Goal: Task Accomplishment & Management: Manage account settings

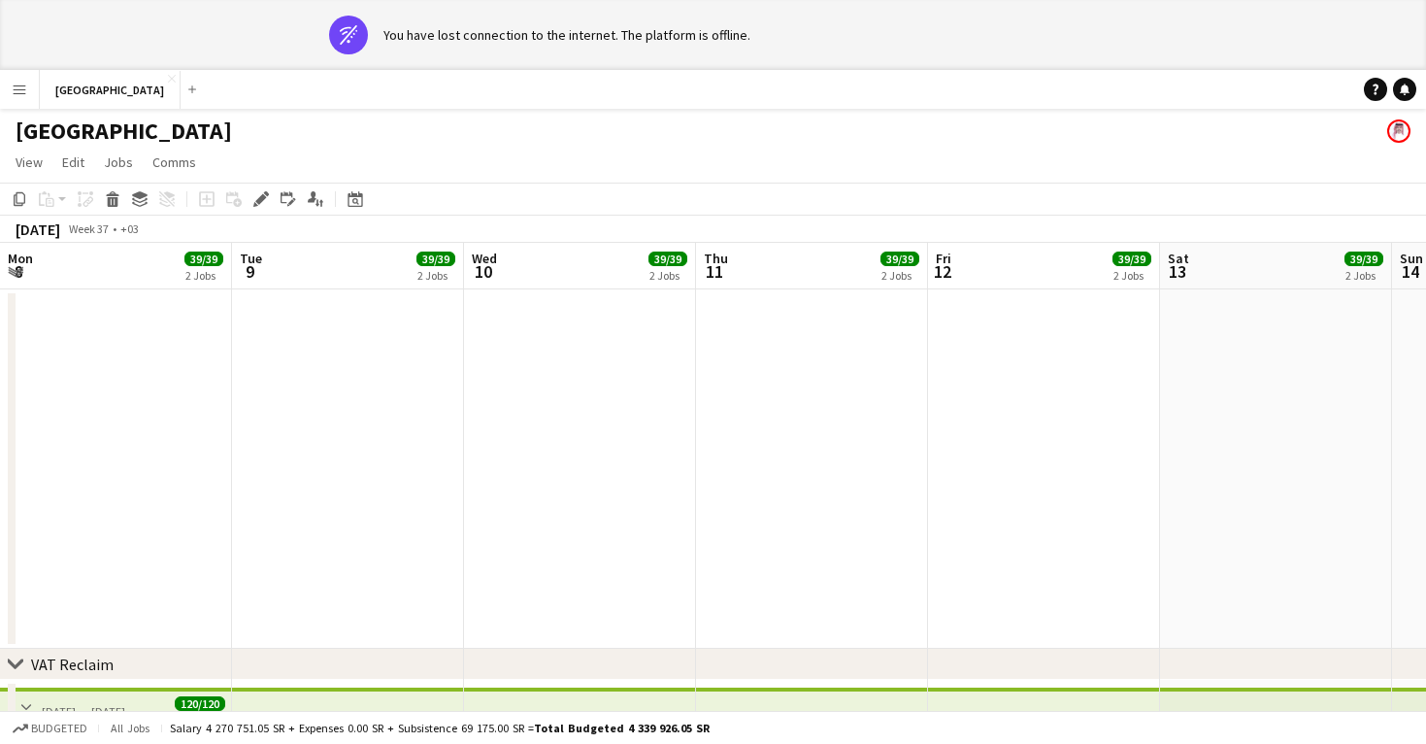
scroll to position [0, 838]
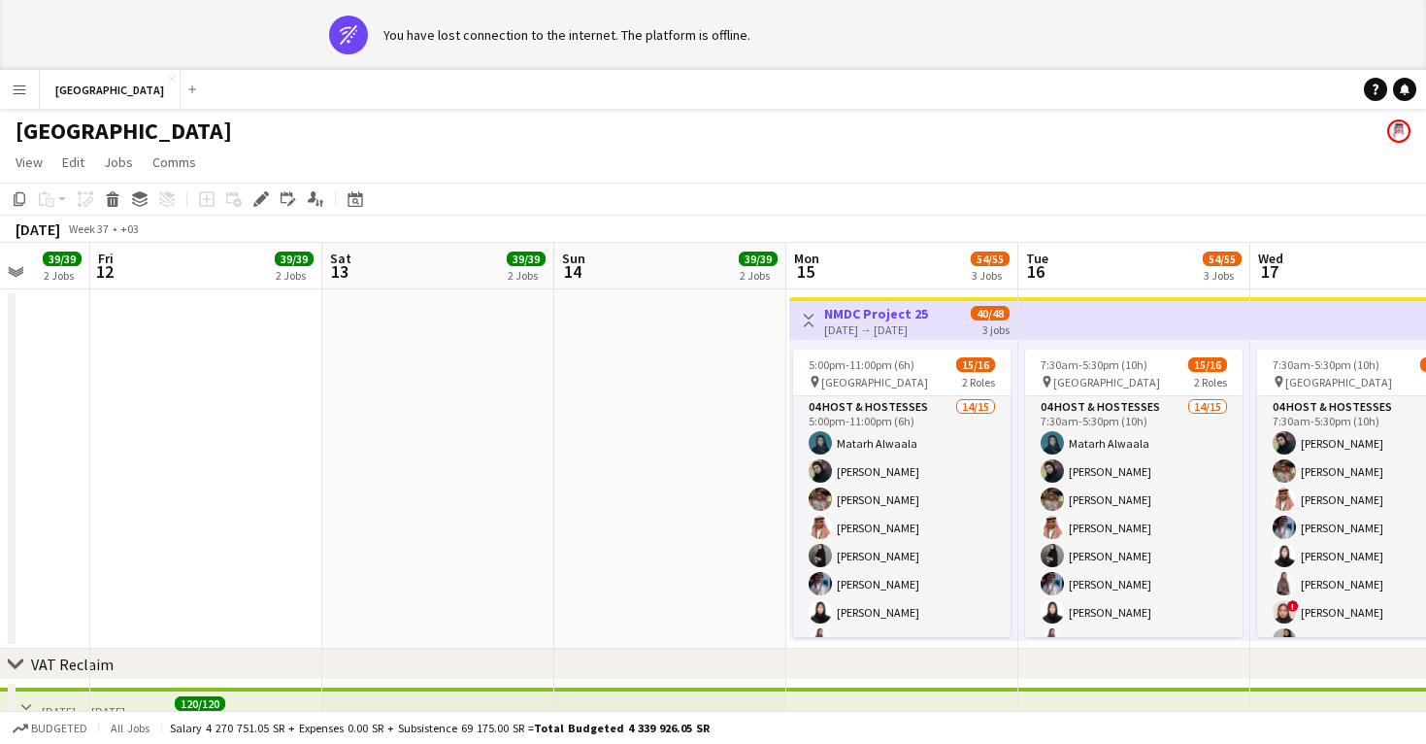
click at [19, 87] on app-icon "Menu" at bounding box center [20, 90] width 16 height 16
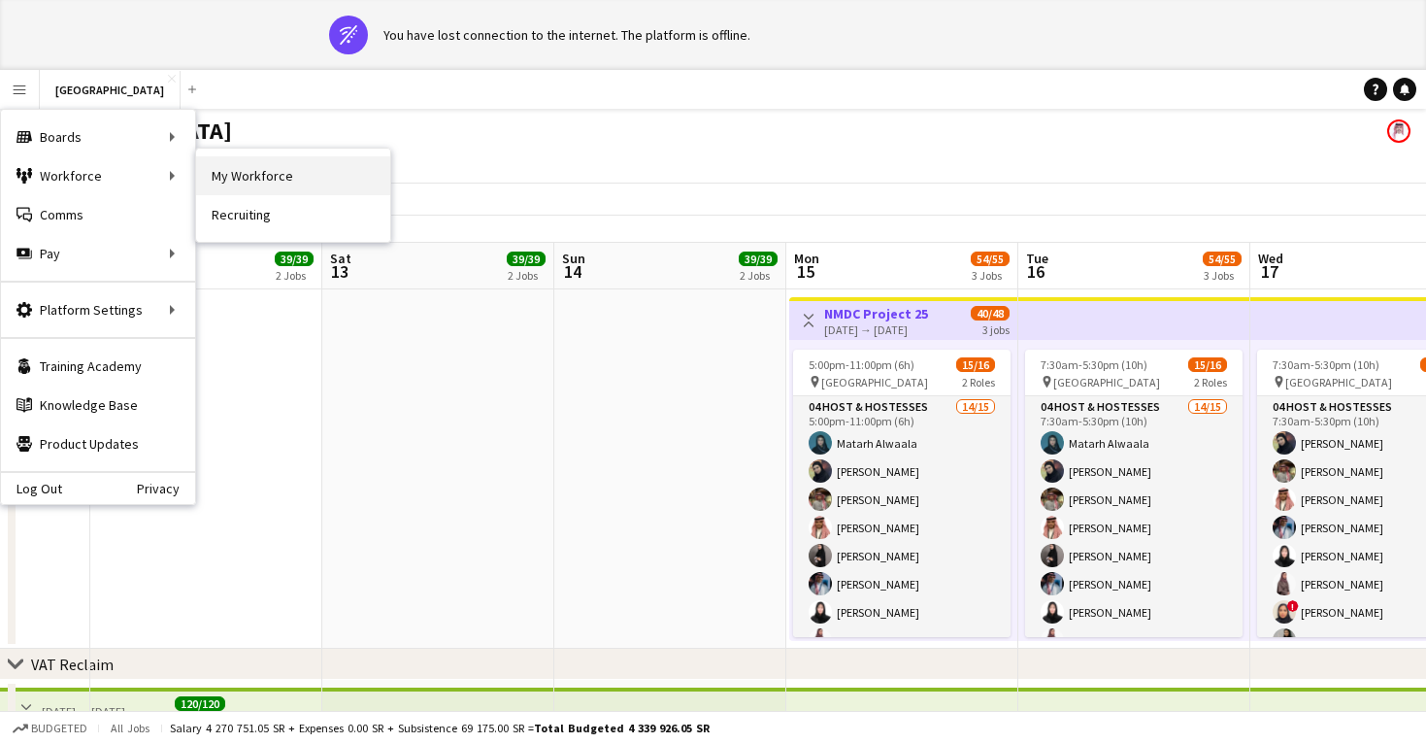
click at [232, 181] on link "My Workforce" at bounding box center [293, 175] width 194 height 39
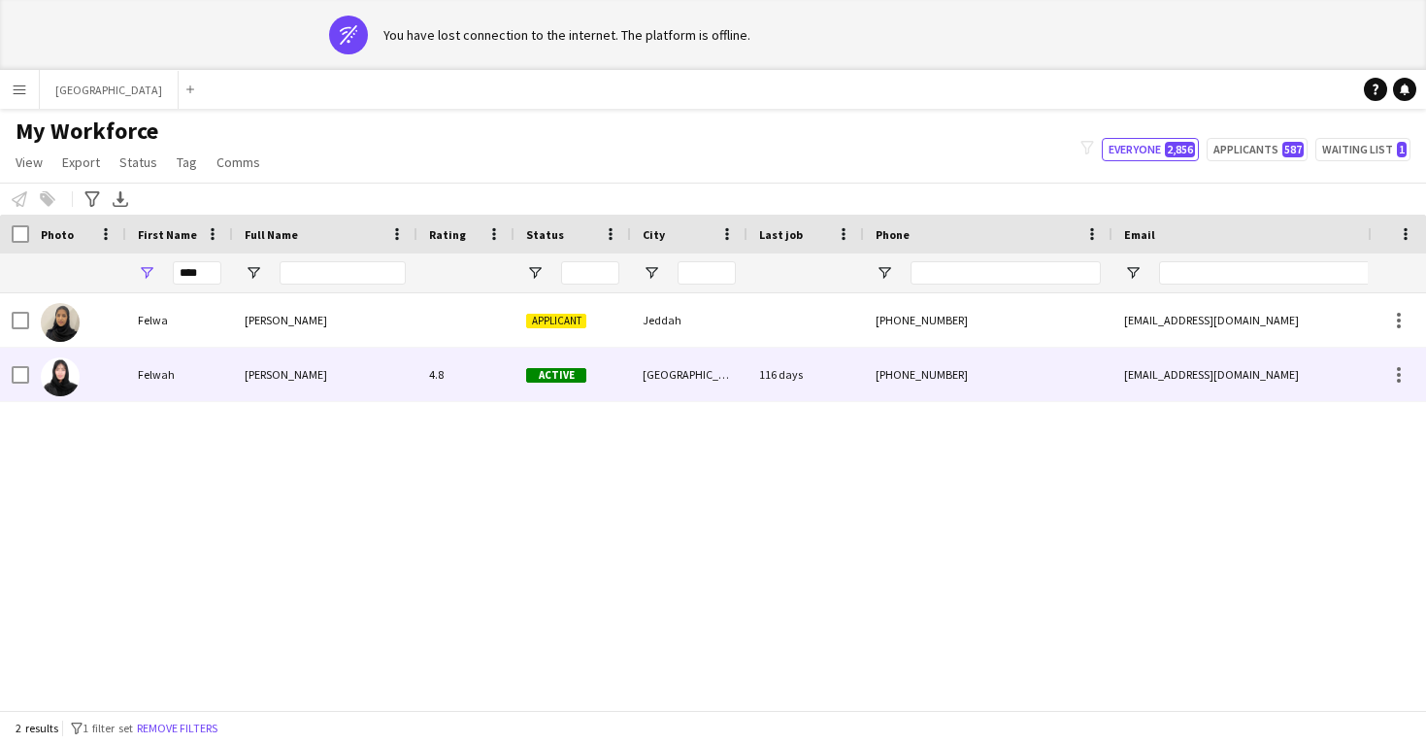
click at [240, 381] on div "[PERSON_NAME]" at bounding box center [325, 374] width 184 height 53
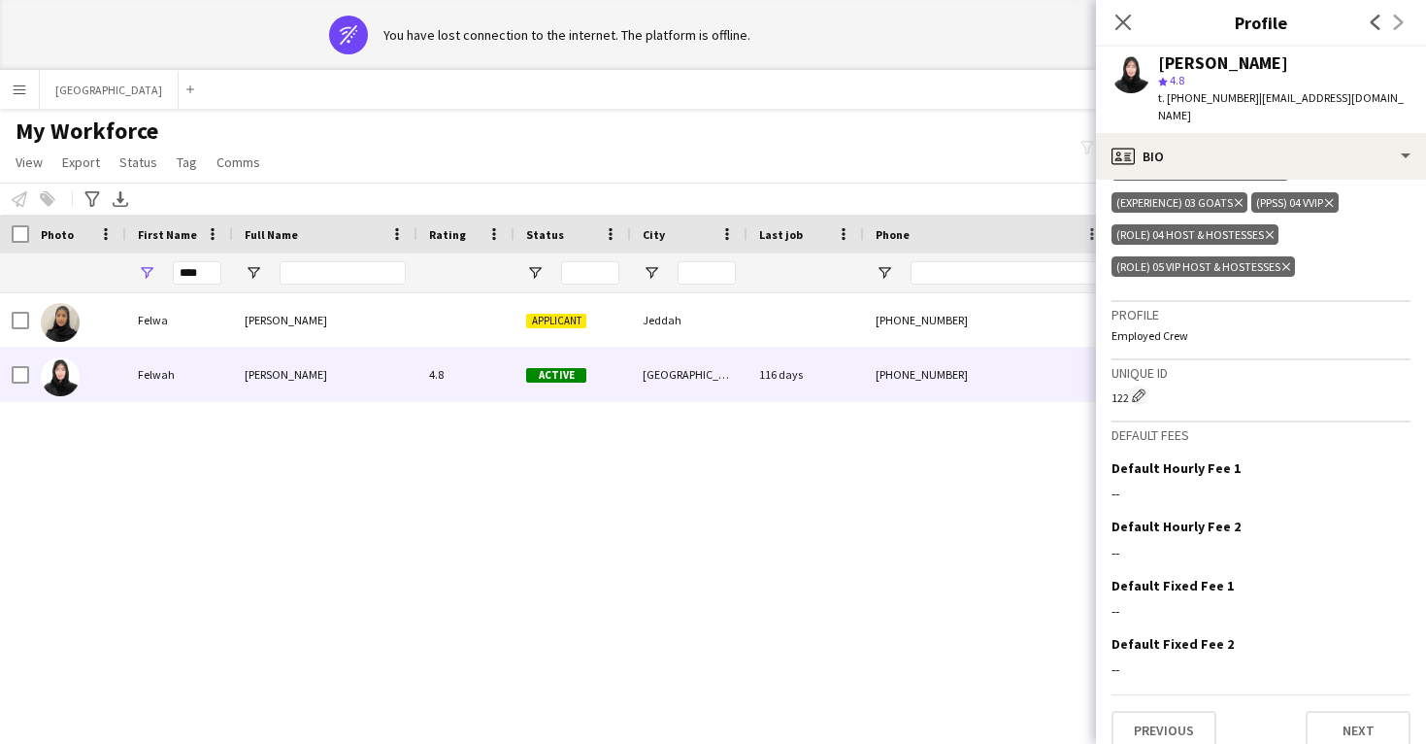
scroll to position [743, 0]
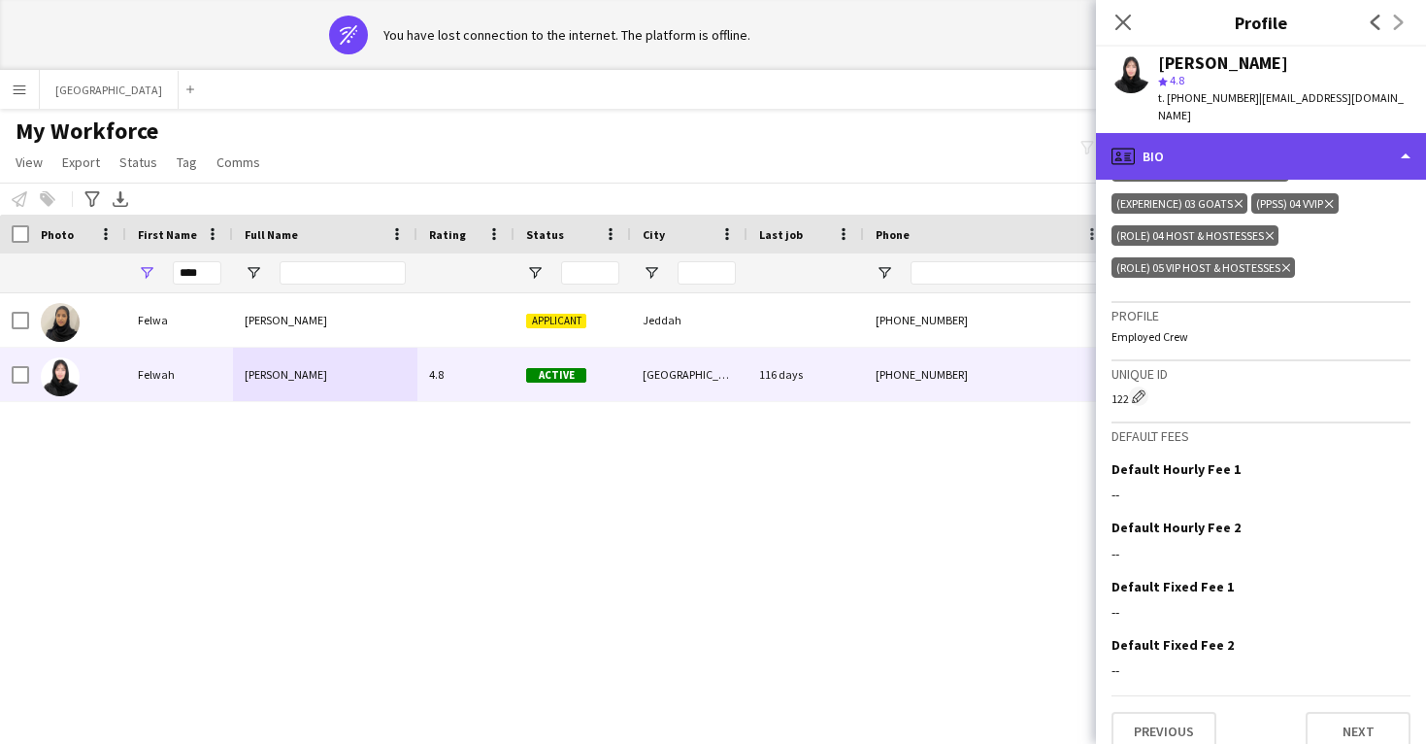
click at [1187, 141] on div "profile Bio" at bounding box center [1261, 156] width 330 height 47
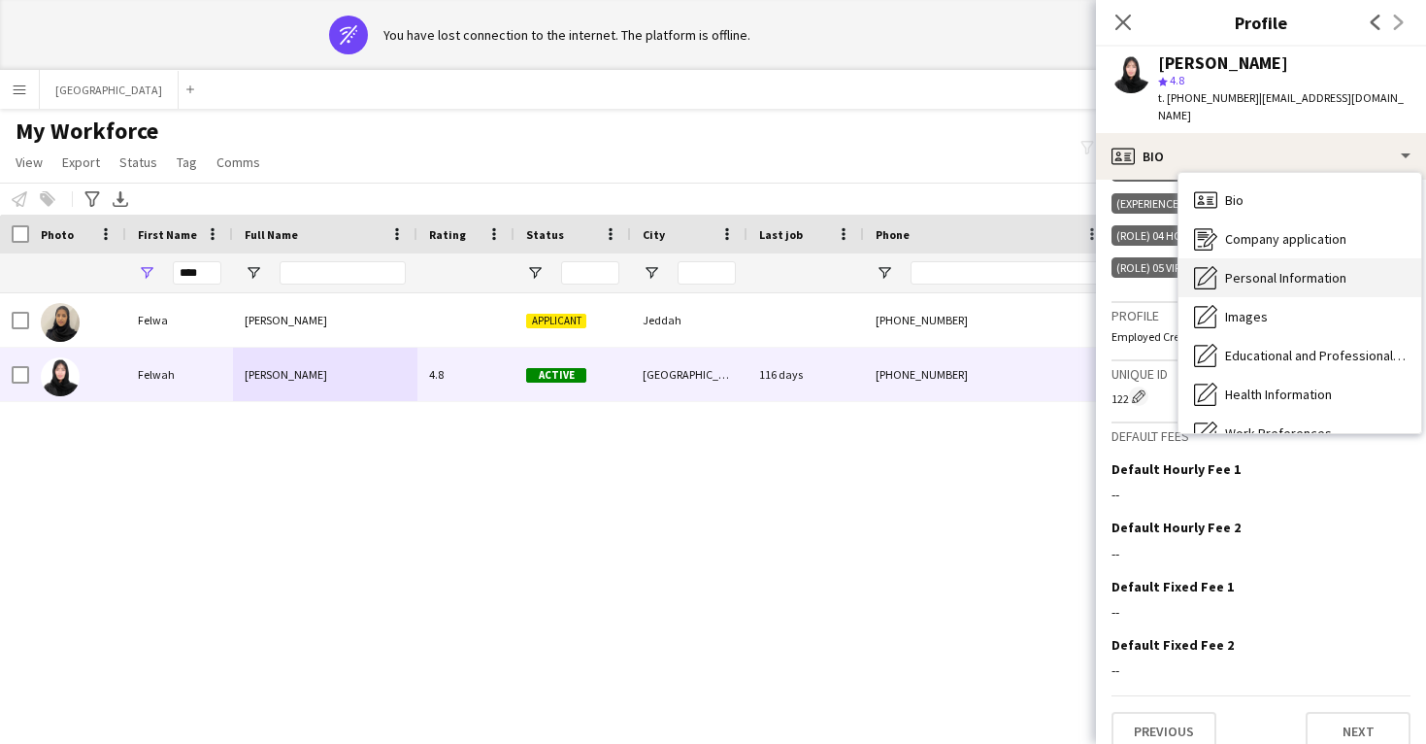
click at [1230, 269] on span "Personal Information" at bounding box center [1285, 277] width 121 height 17
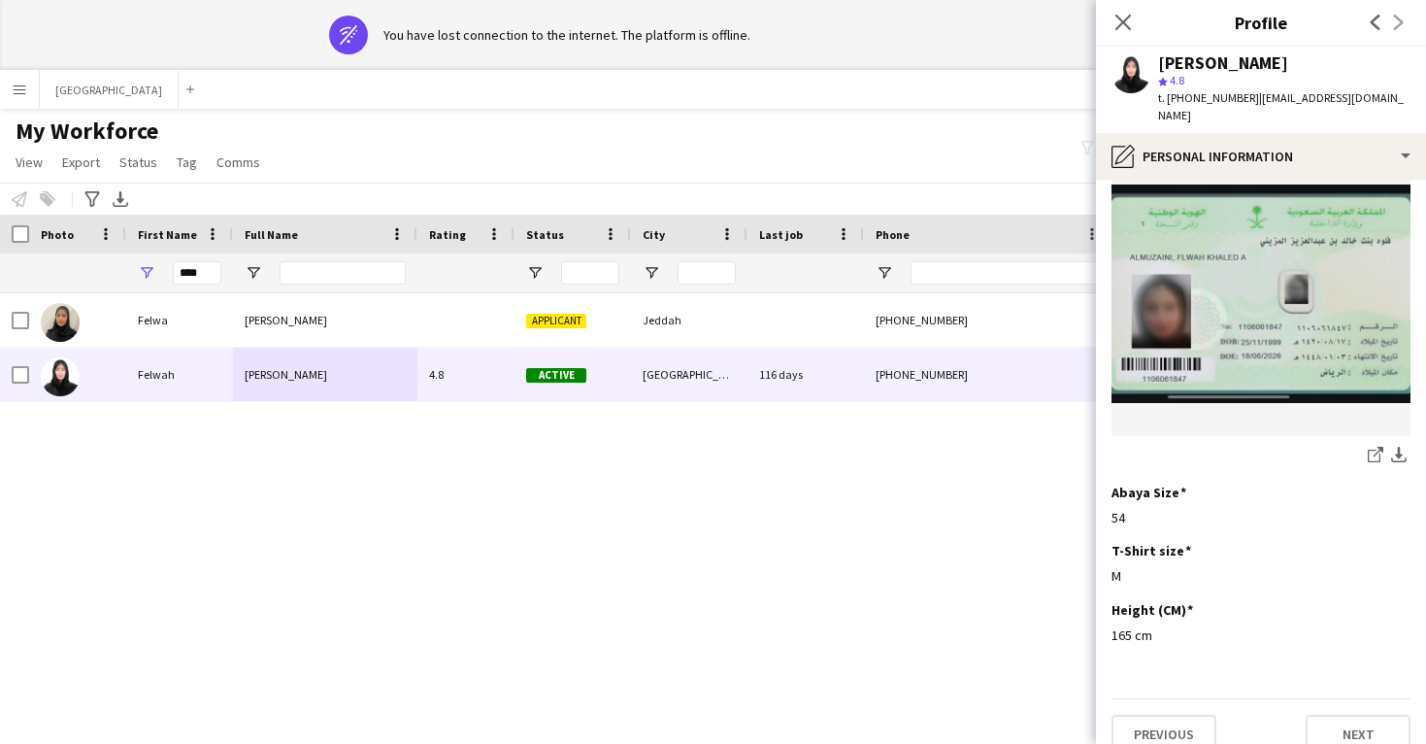
scroll to position [1006, 0]
click at [198, 272] on input "****" at bounding box center [197, 272] width 49 height 23
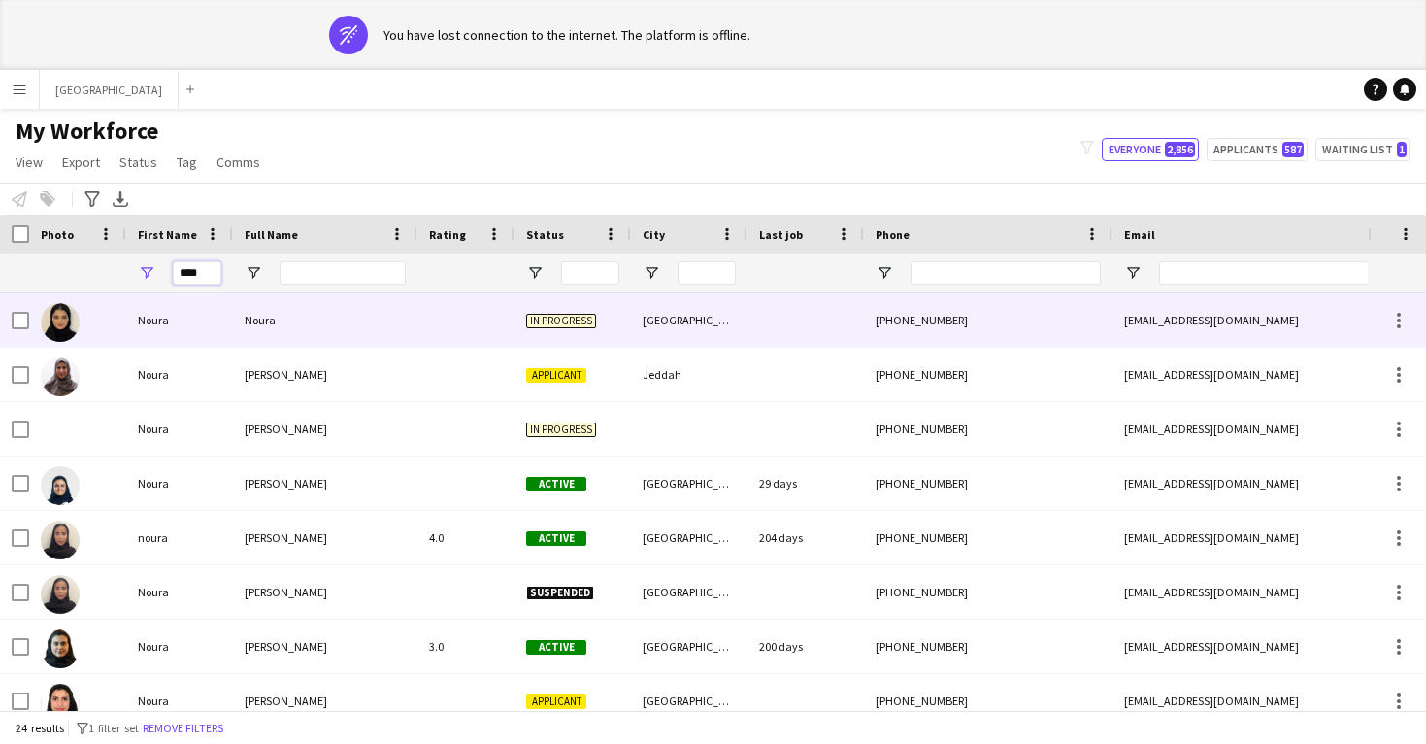
scroll to position [272, 0]
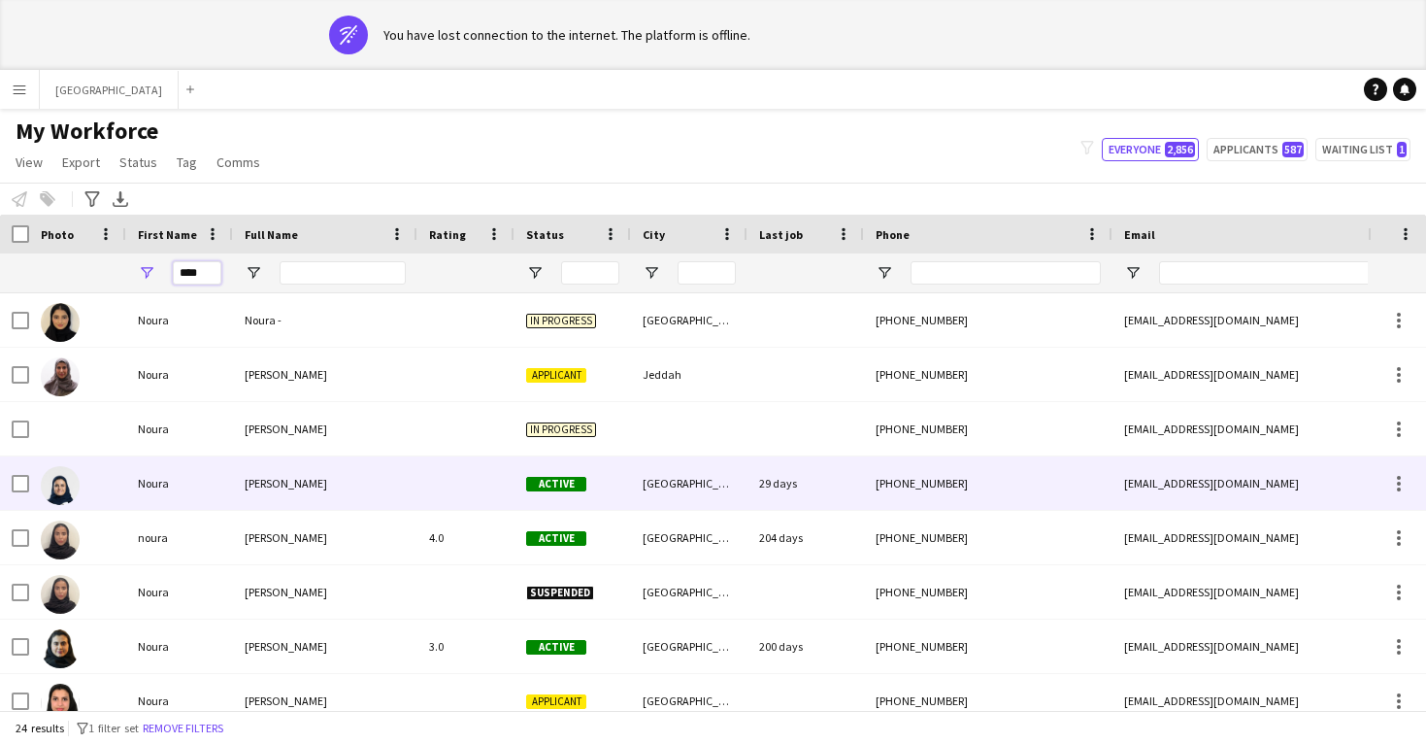
type input "****"
click at [234, 486] on div "[PERSON_NAME]" at bounding box center [325, 482] width 184 height 53
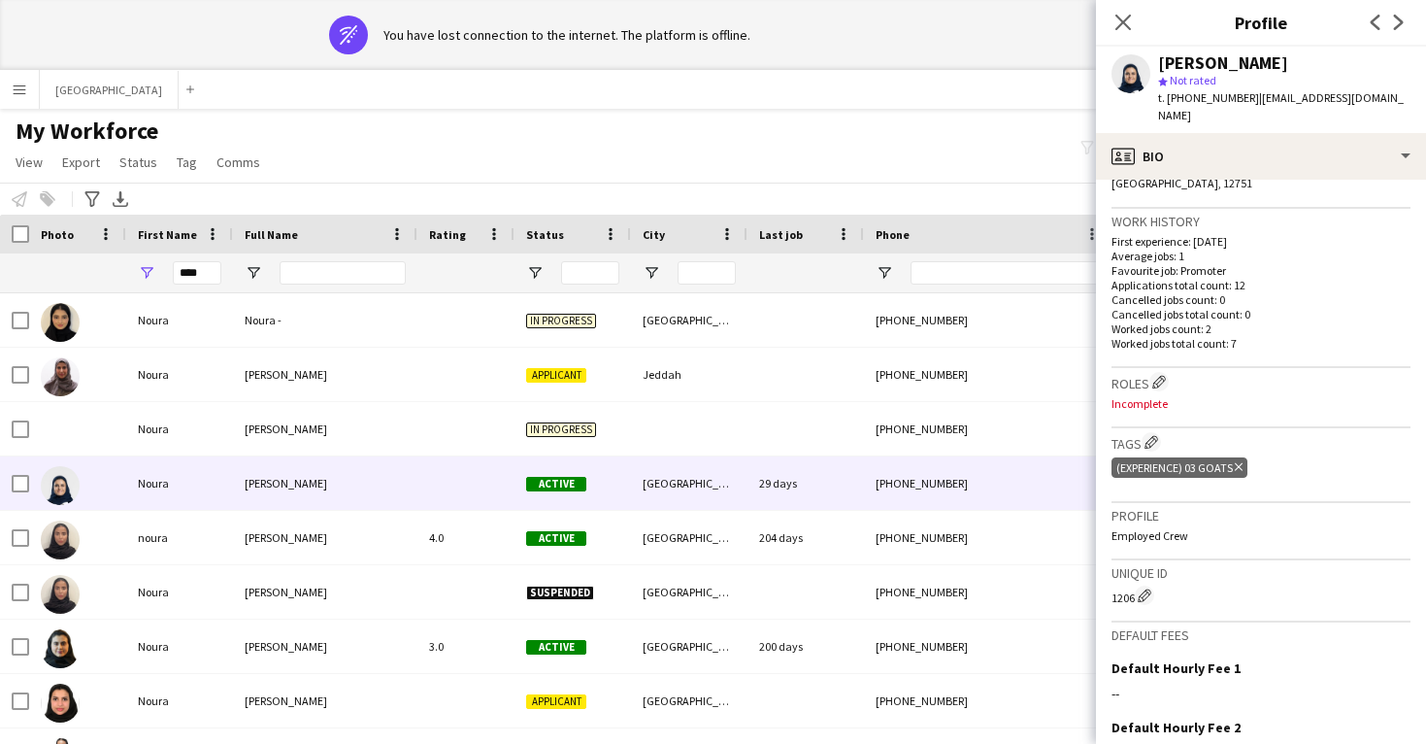
scroll to position [468, 0]
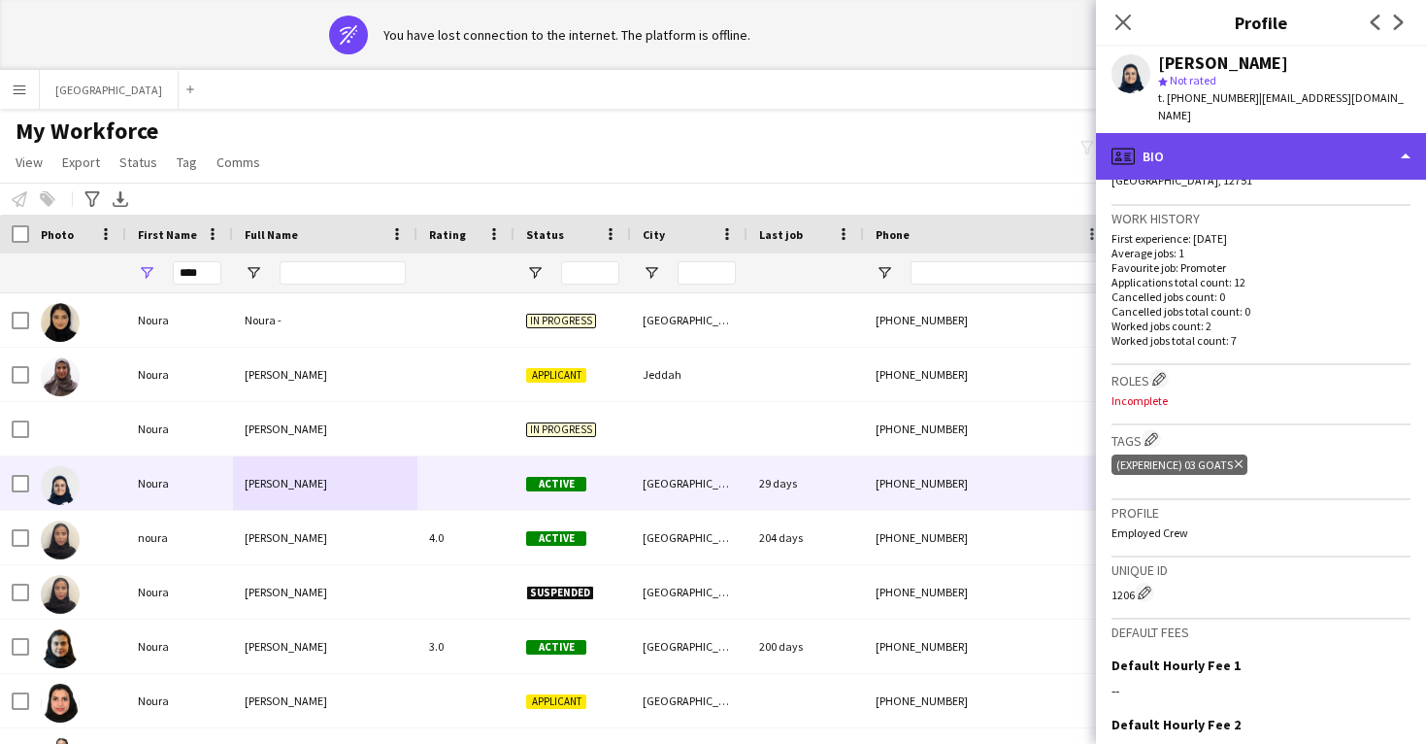
click at [1207, 144] on div "profile Bio" at bounding box center [1261, 156] width 330 height 47
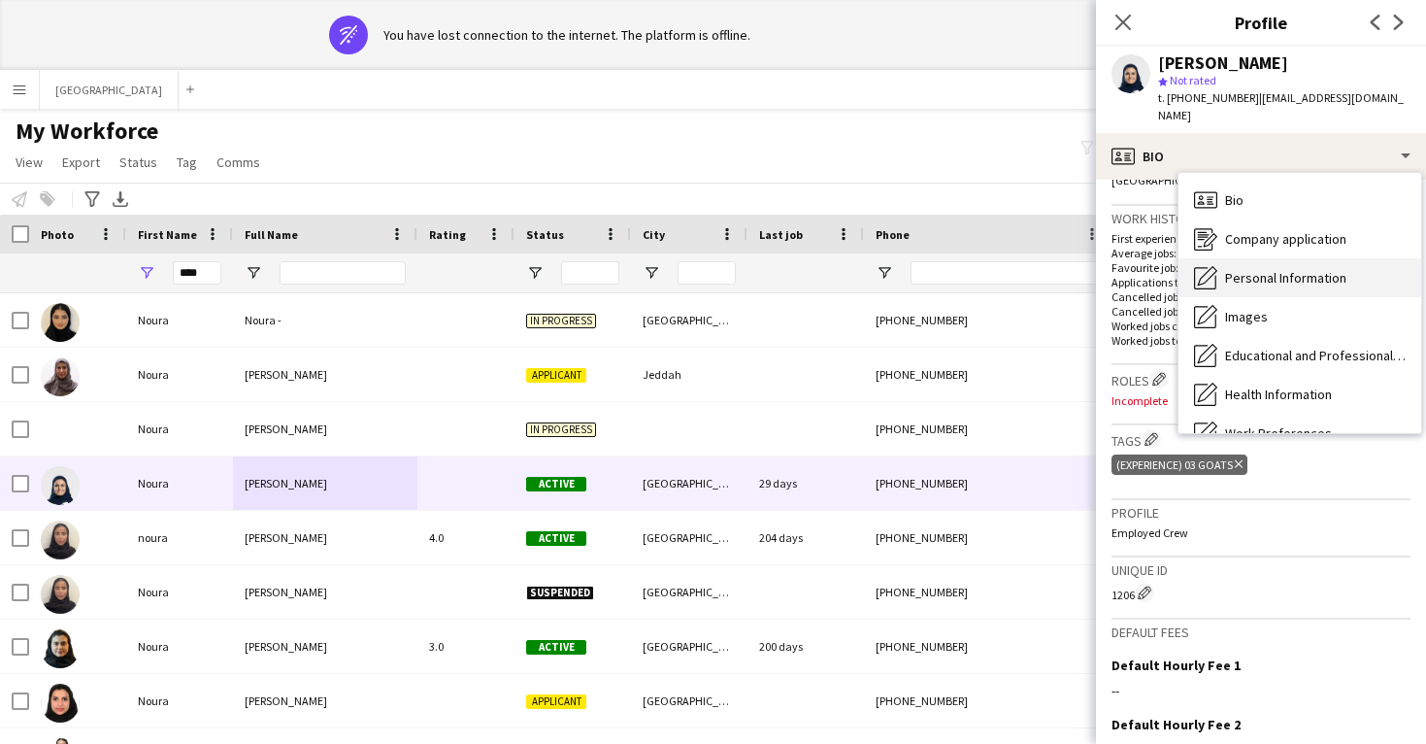
click at [1252, 268] on div "Personal Information Personal Information" at bounding box center [1299, 277] width 243 height 39
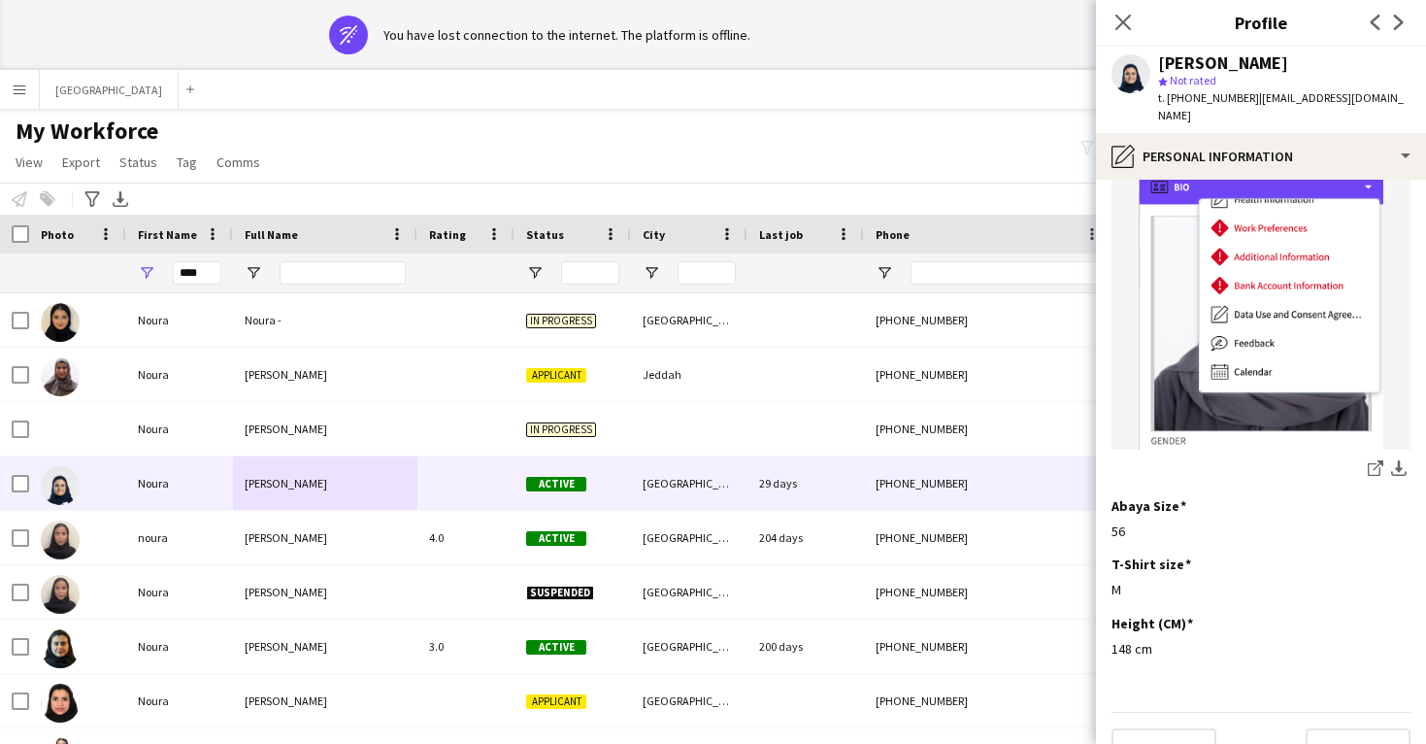
scroll to position [991, 0]
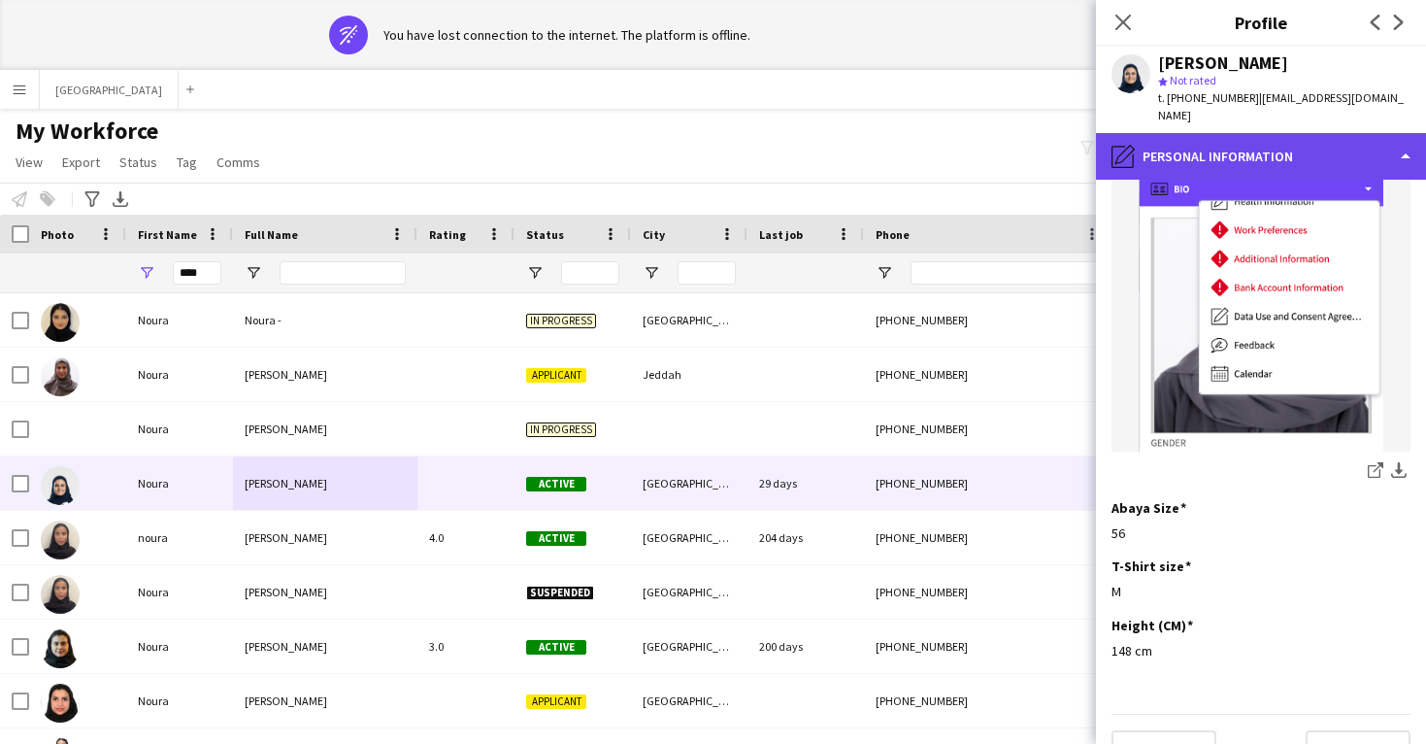
click at [1206, 133] on div "pencil4 Personal Information" at bounding box center [1261, 156] width 330 height 47
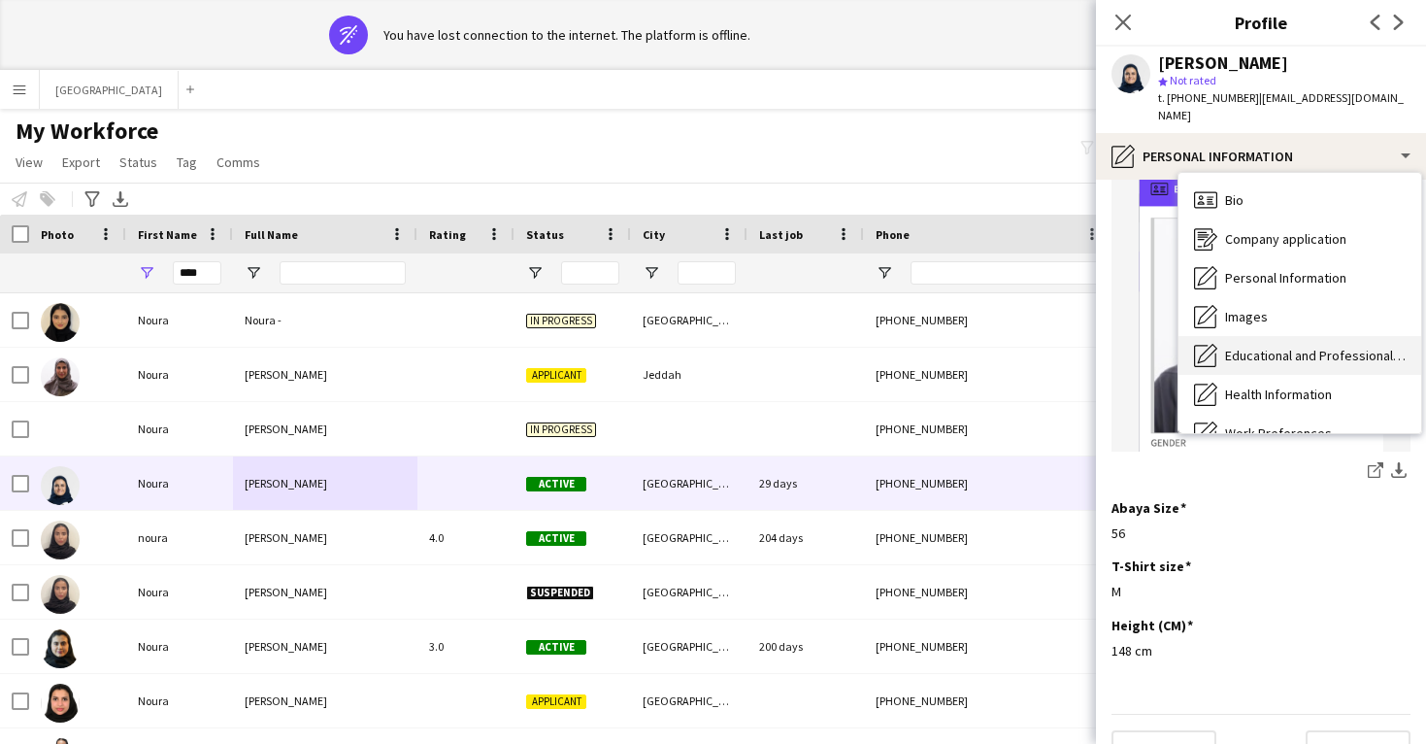
click at [1263, 347] on span "Educational and Professional Background" at bounding box center [1315, 355] width 181 height 17
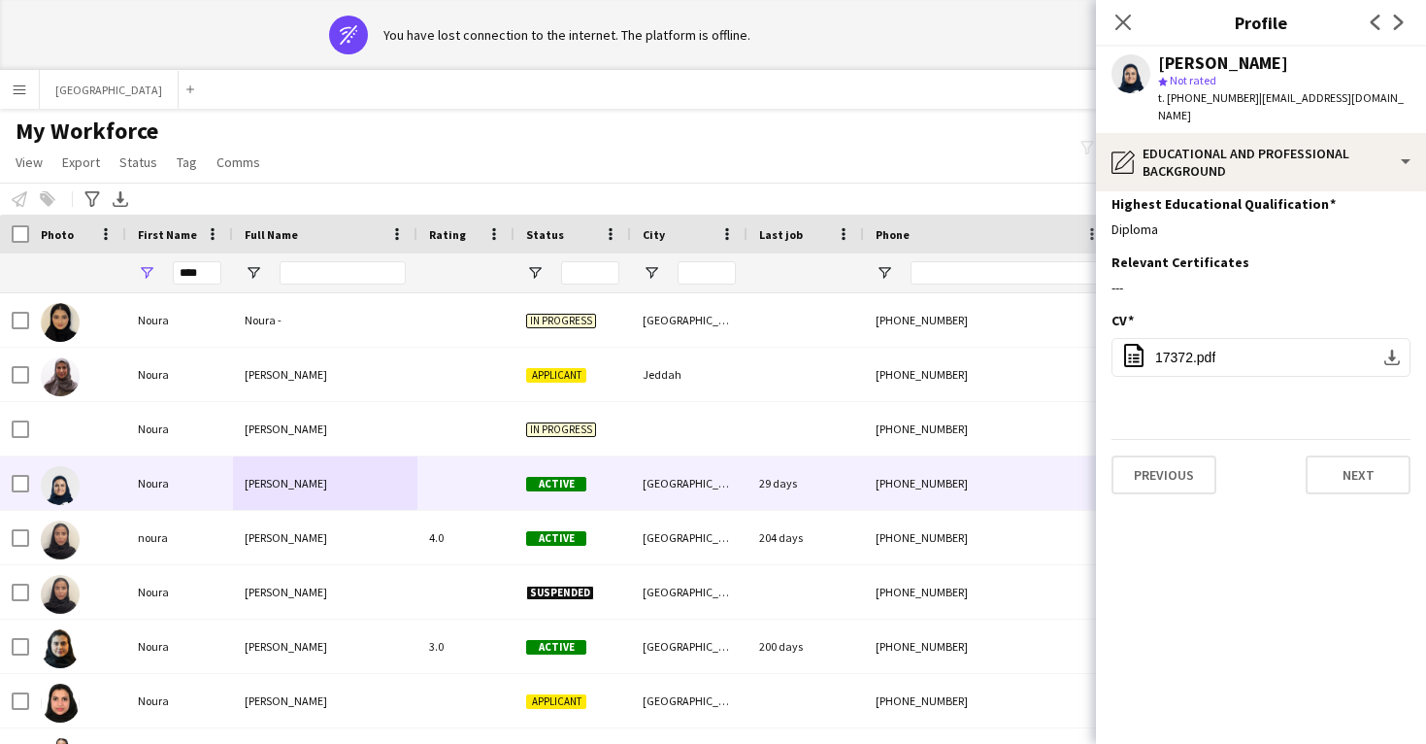
scroll to position [0, 0]
click at [1218, 338] on button "office-file-sheet 17372.pdf download-bottom" at bounding box center [1260, 357] width 299 height 39
click at [1123, 31] on icon "Close pop-in" at bounding box center [1122, 22] width 18 height 18
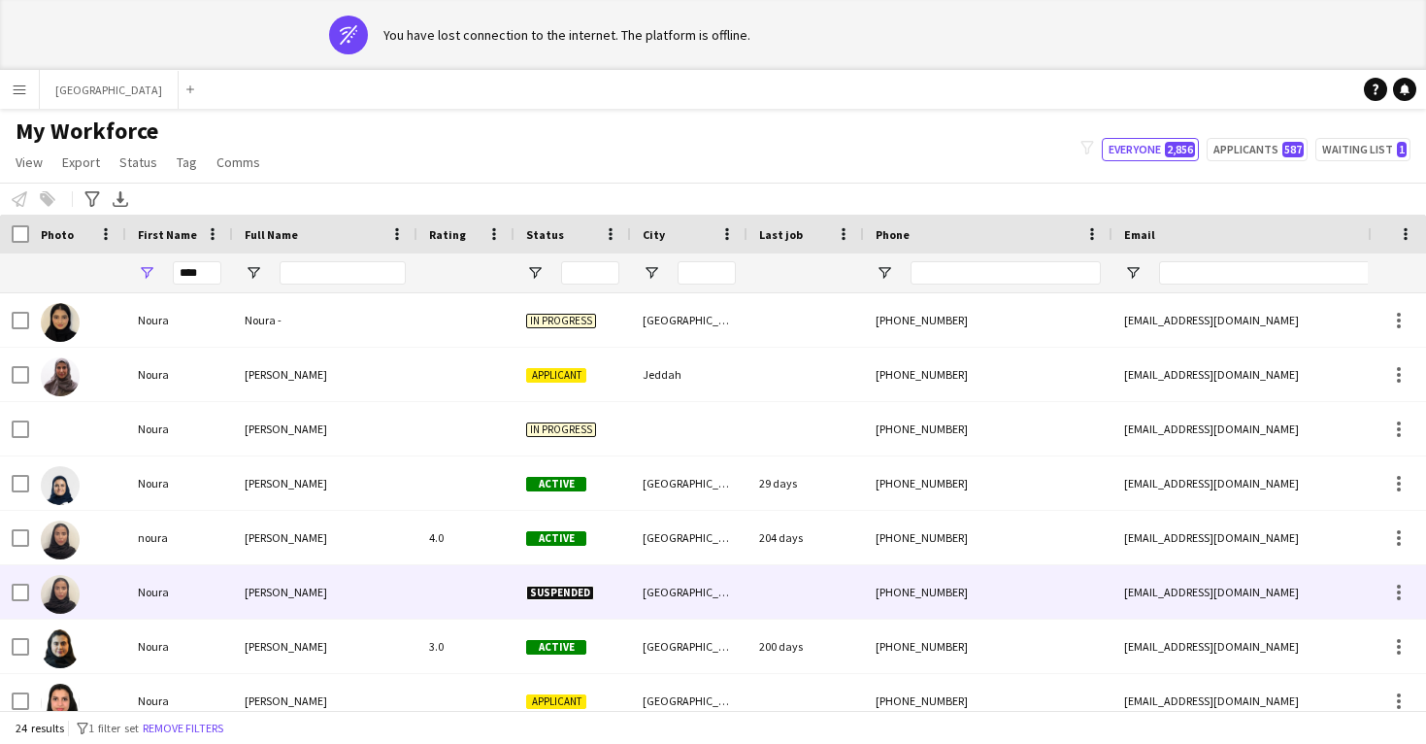
click at [800, 597] on div at bounding box center [805, 591] width 116 height 53
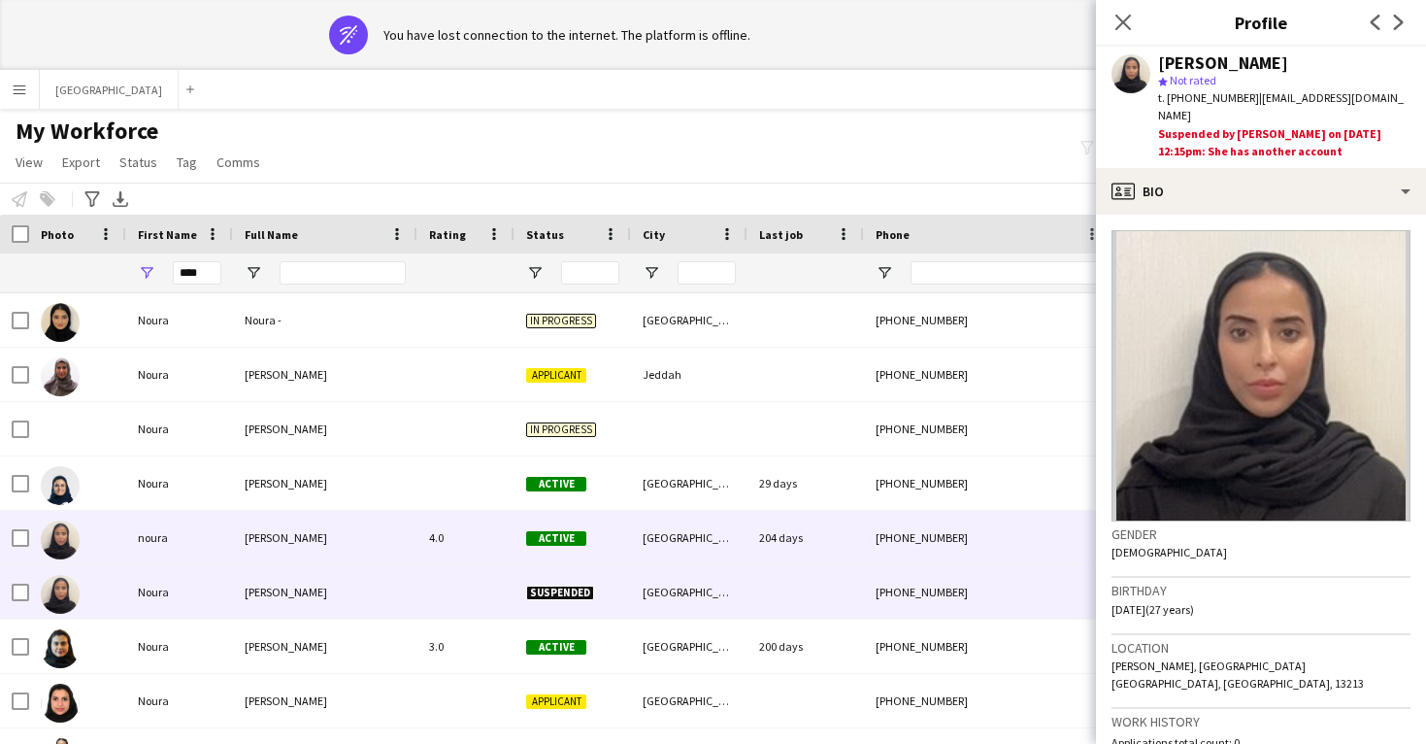
click at [791, 551] on div "204 days" at bounding box center [805, 537] width 116 height 53
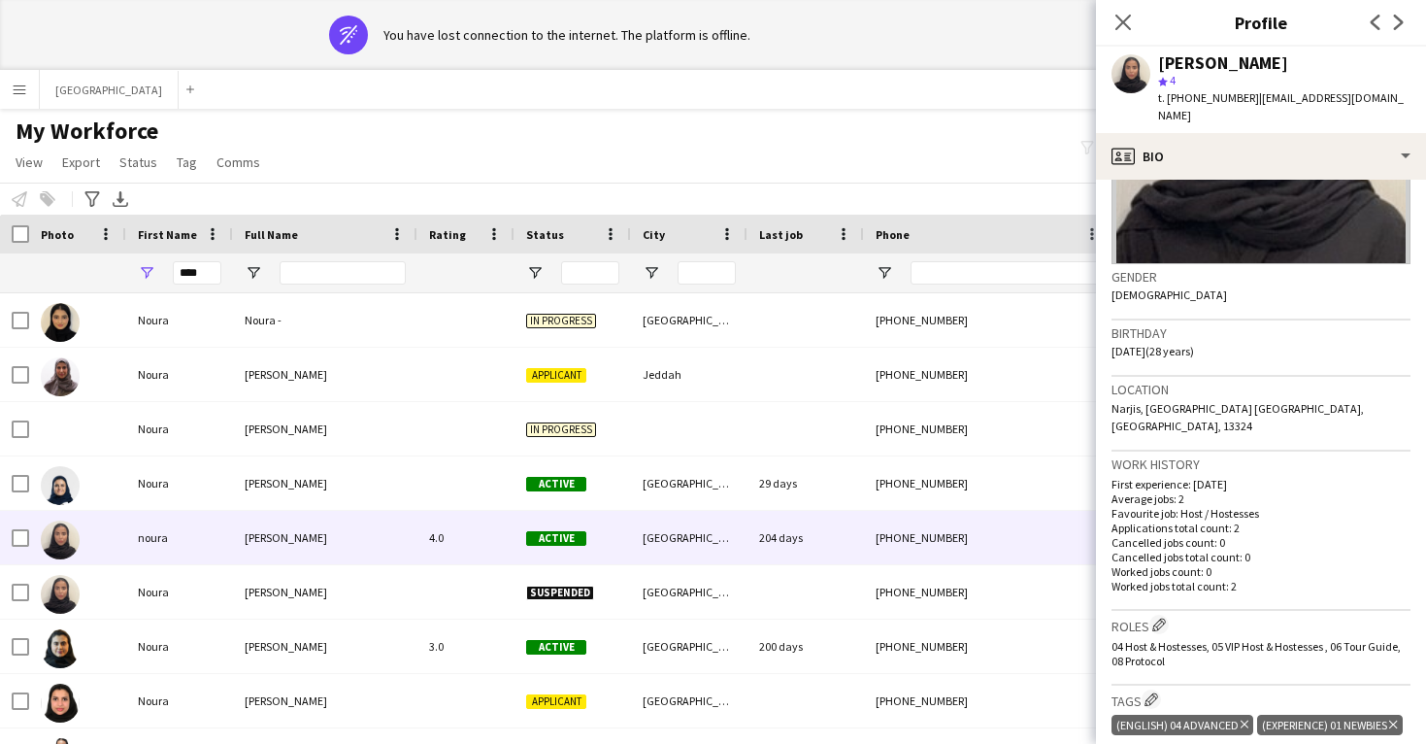
scroll to position [246, 0]
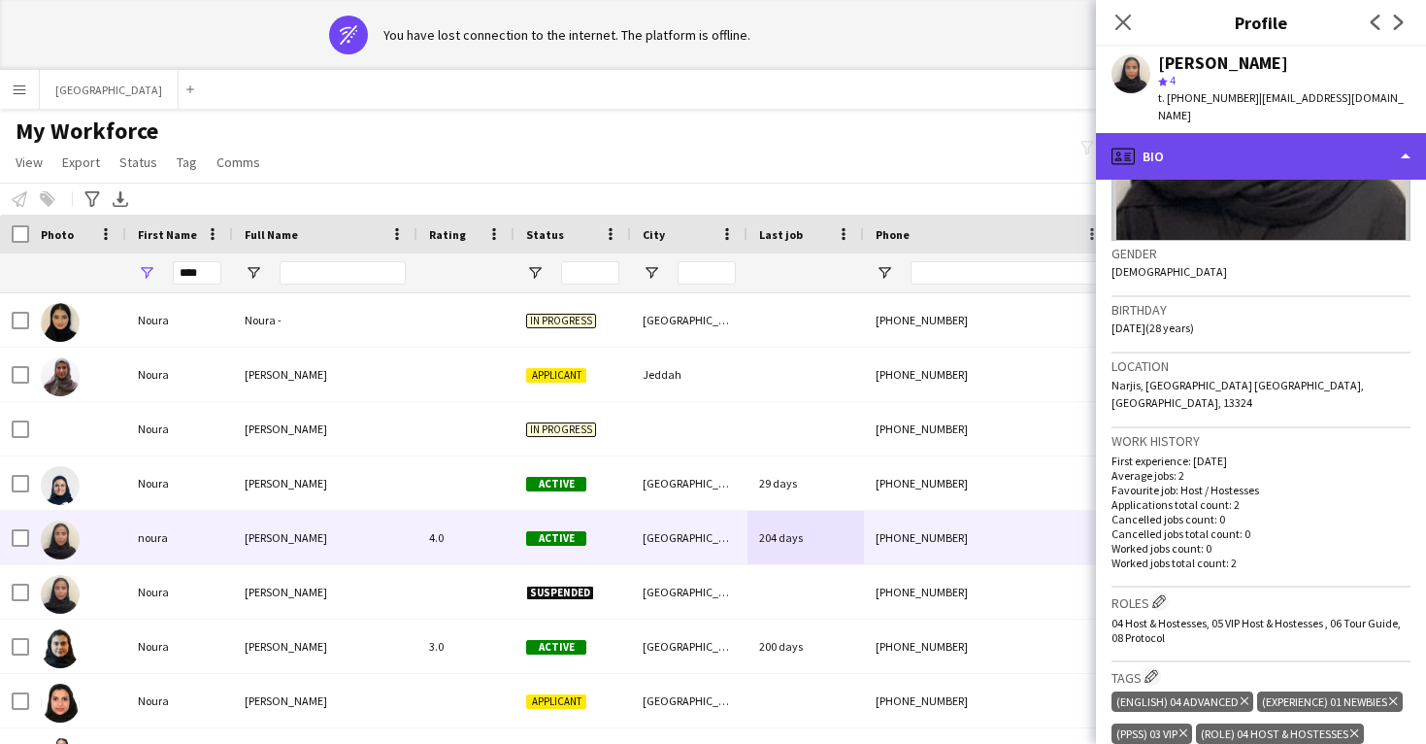
click at [1239, 137] on div "profile Bio" at bounding box center [1261, 156] width 330 height 47
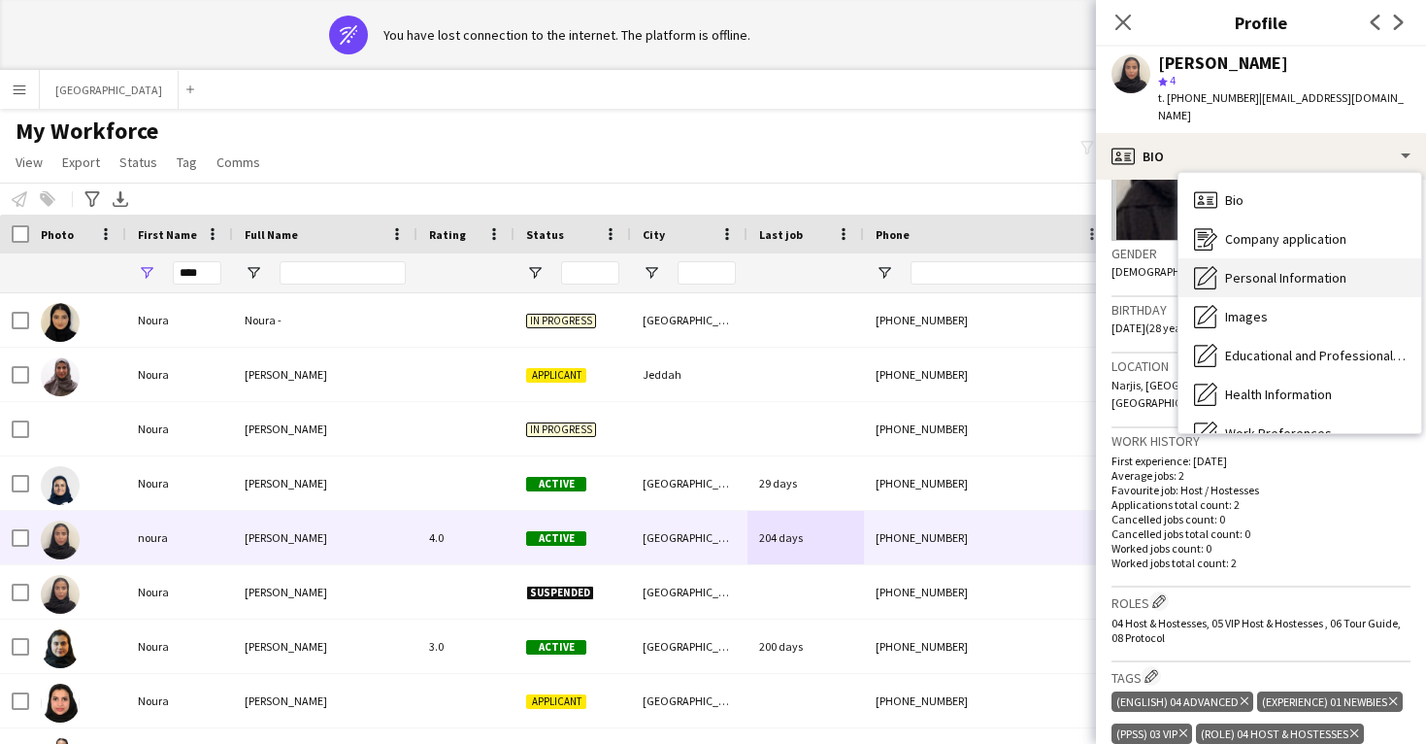
click at [1263, 258] on div "Personal Information Personal Information" at bounding box center [1299, 277] width 243 height 39
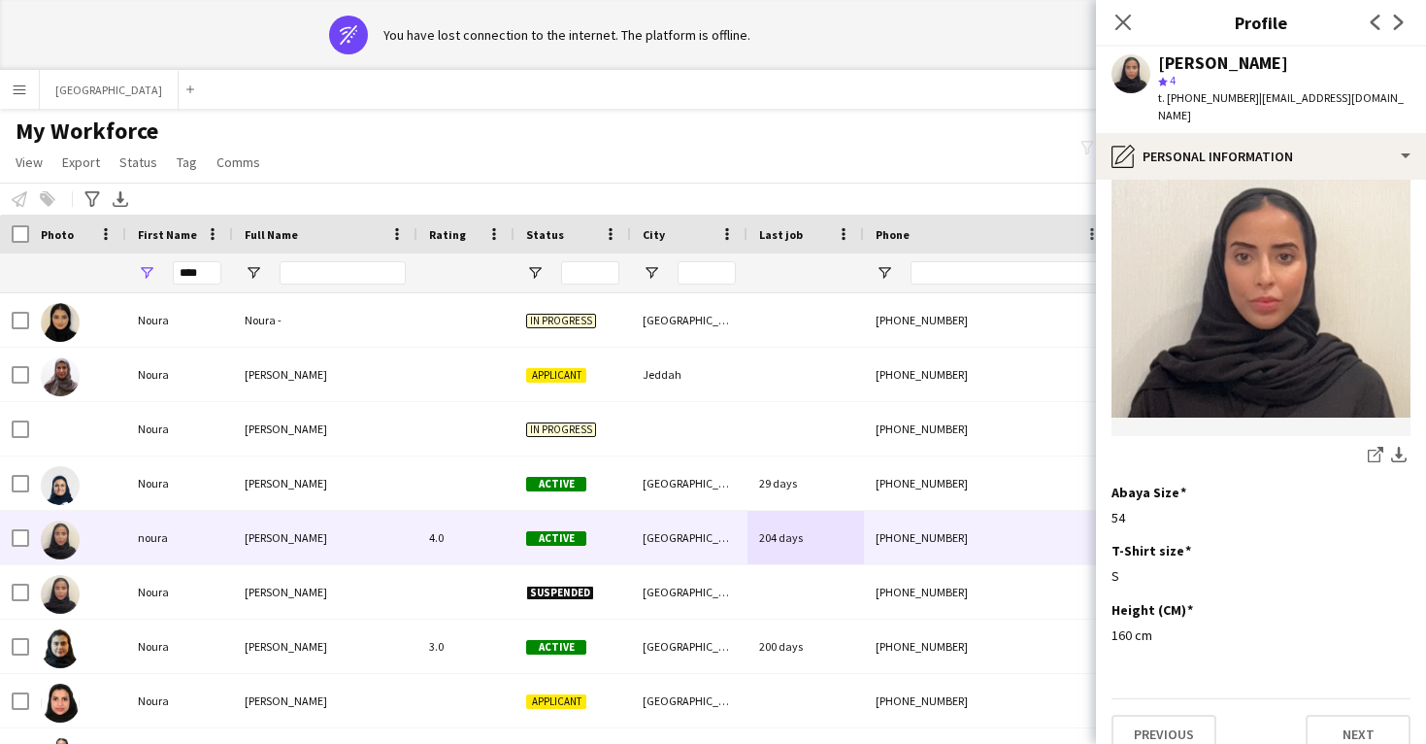
scroll to position [1006, 0]
click at [1123, 23] on icon at bounding box center [1122, 22] width 18 height 18
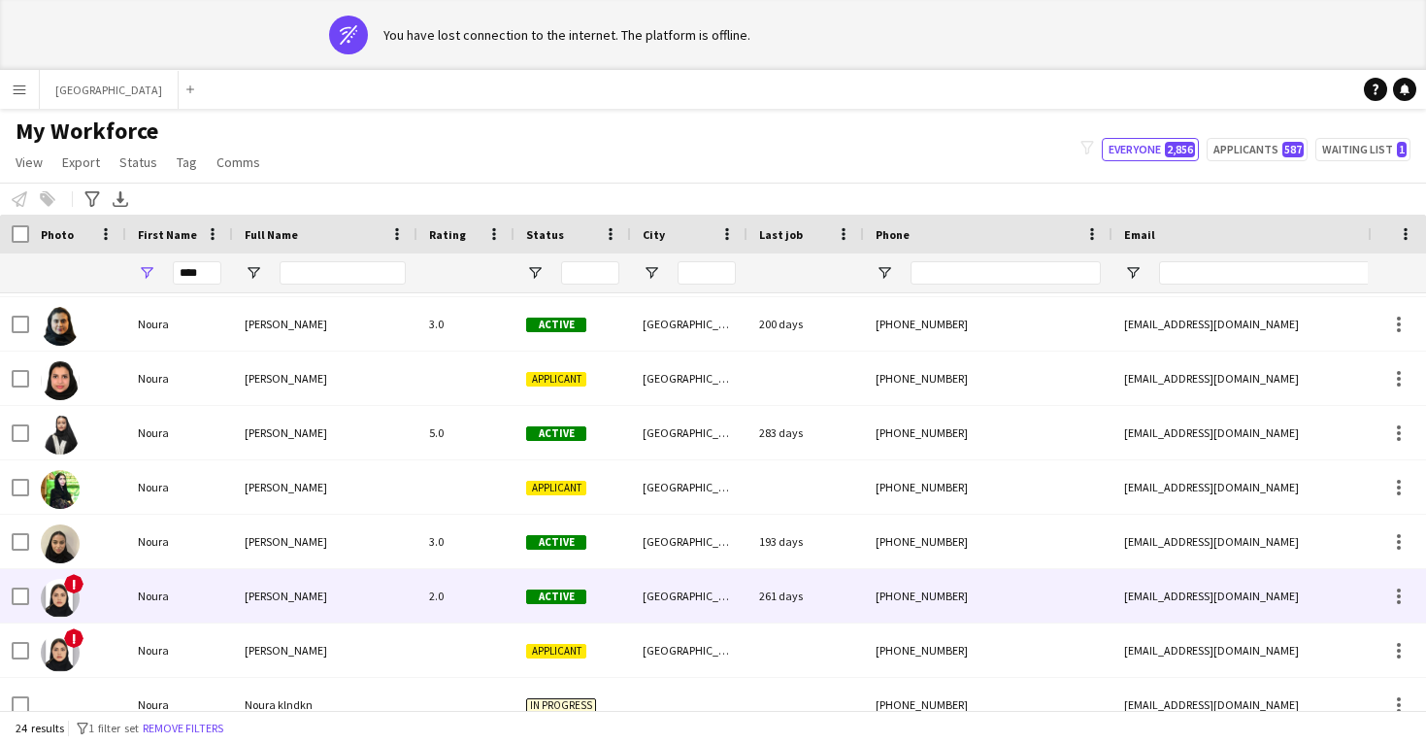
scroll to position [598, 0]
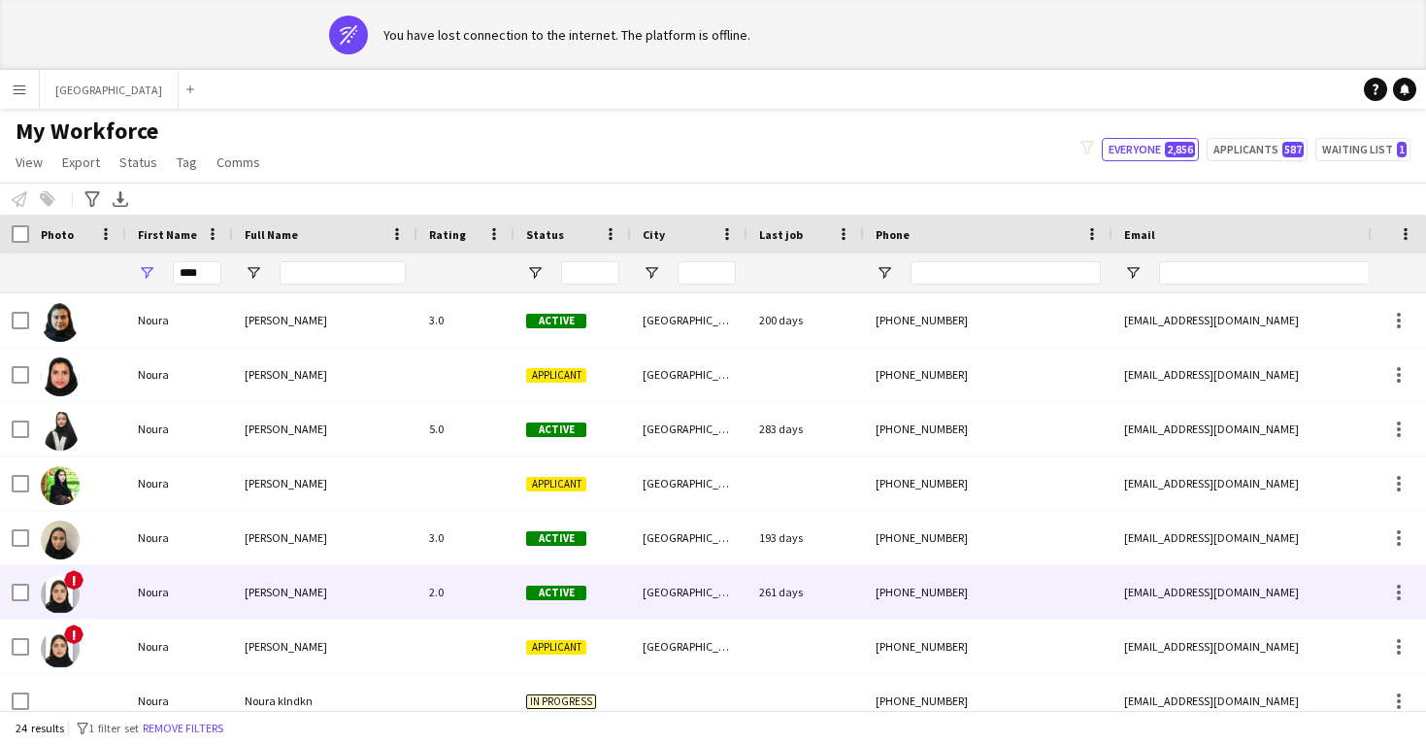
click at [917, 613] on div "[PHONE_NUMBER]" at bounding box center [988, 591] width 249 height 53
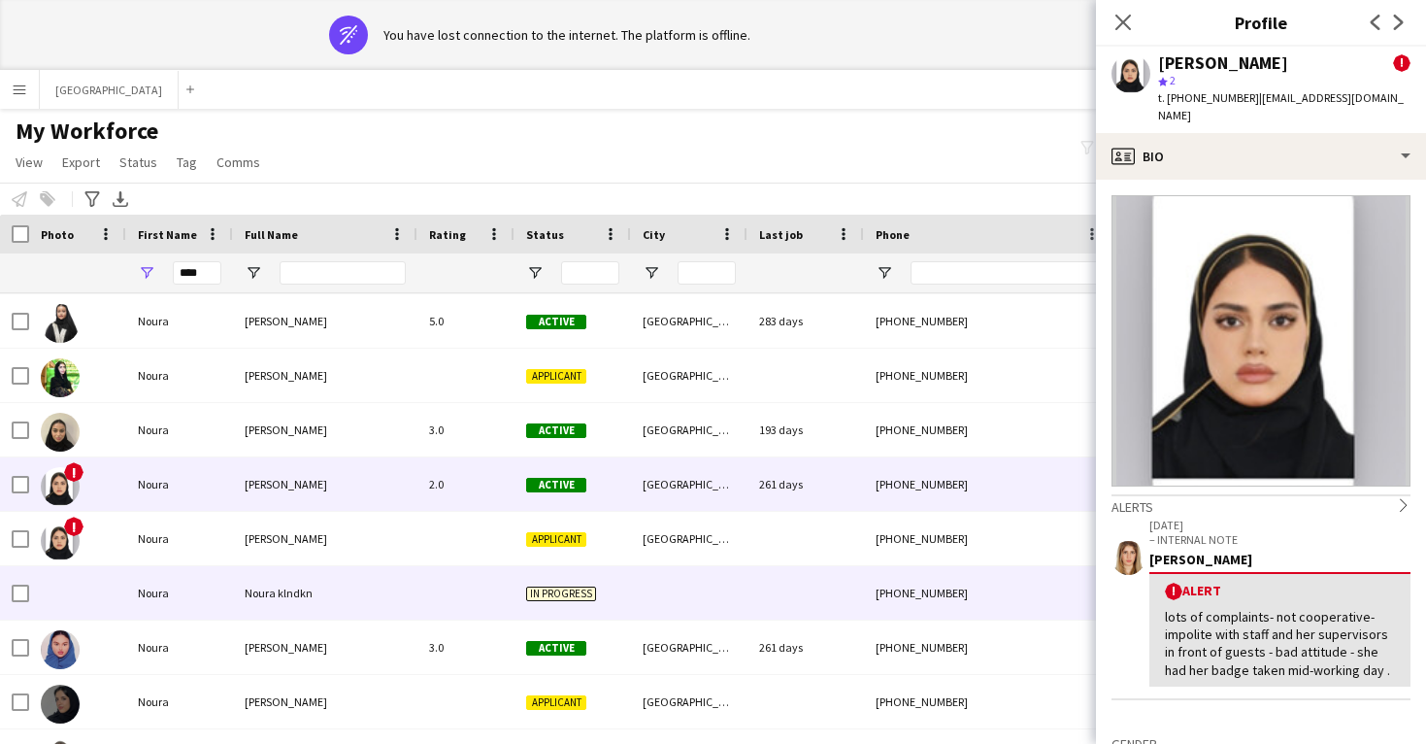
scroll to position [769, 0]
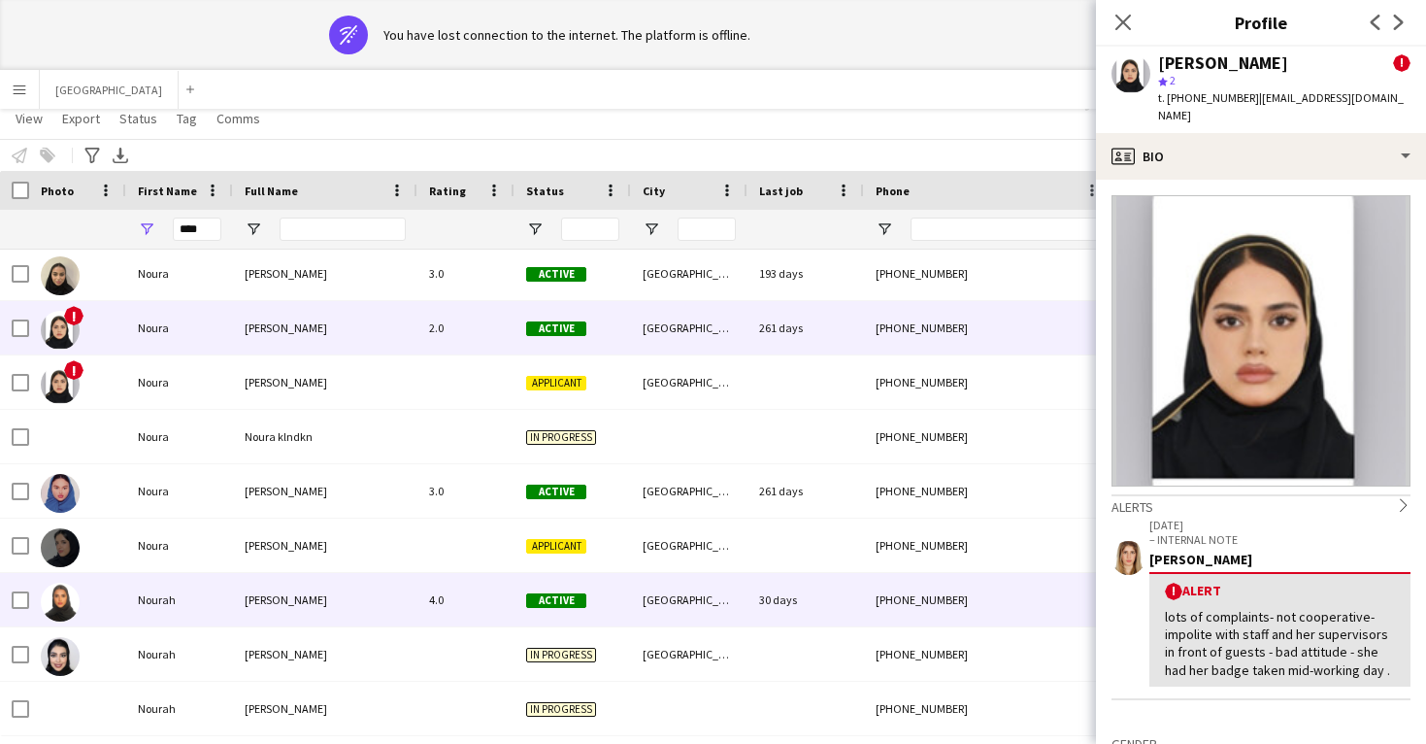
click at [779, 612] on div "30 days" at bounding box center [805, 599] width 116 height 53
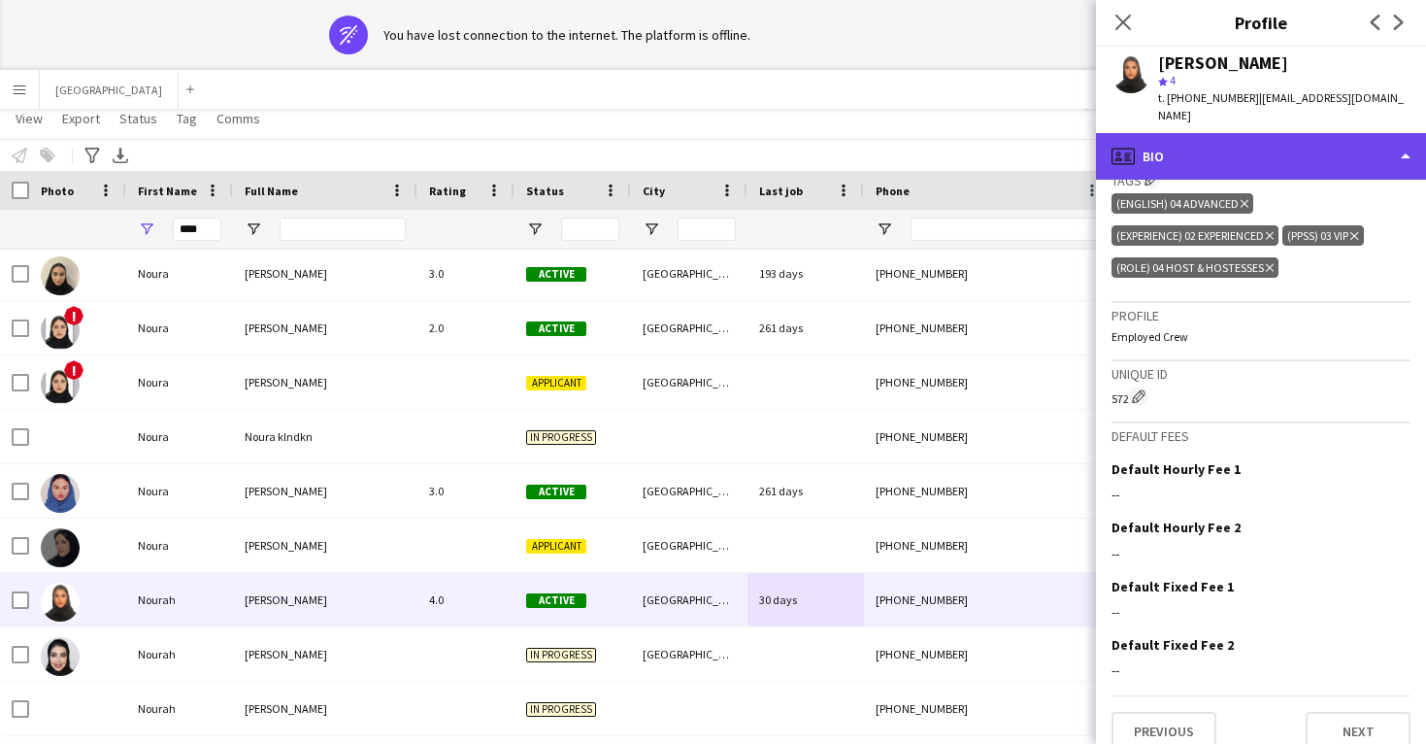
click at [1190, 133] on div "profile Bio" at bounding box center [1261, 156] width 330 height 47
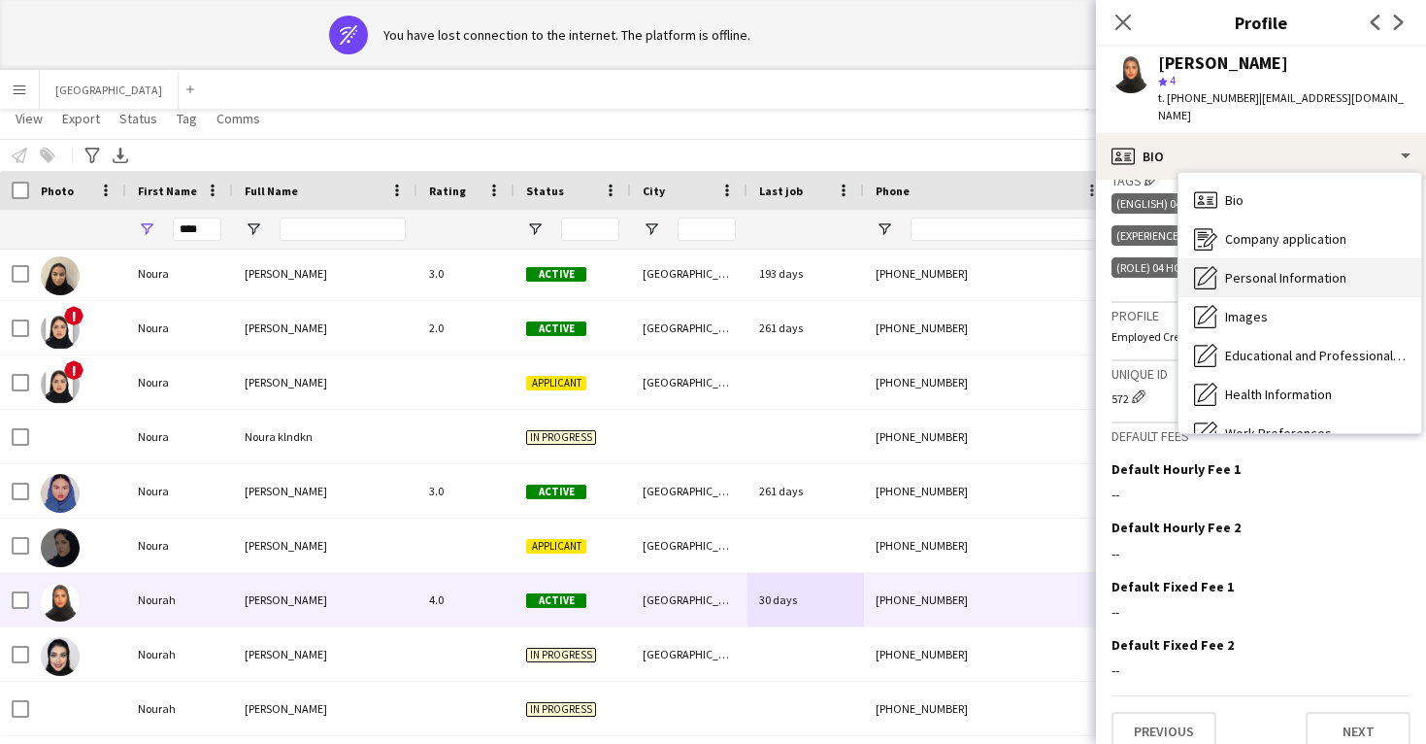
click at [1248, 269] on span "Personal Information" at bounding box center [1285, 277] width 121 height 17
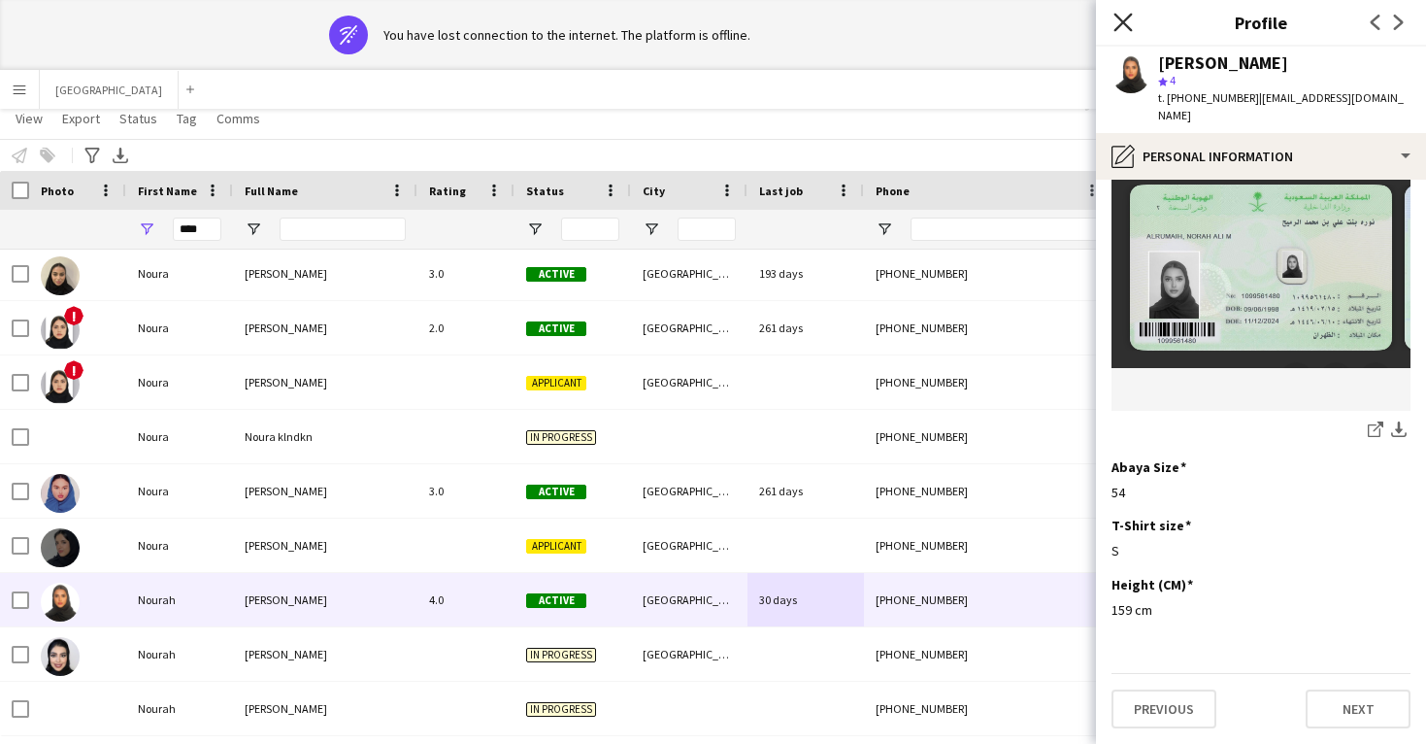
click at [1125, 17] on icon "Close pop-in" at bounding box center [1122, 22] width 18 height 18
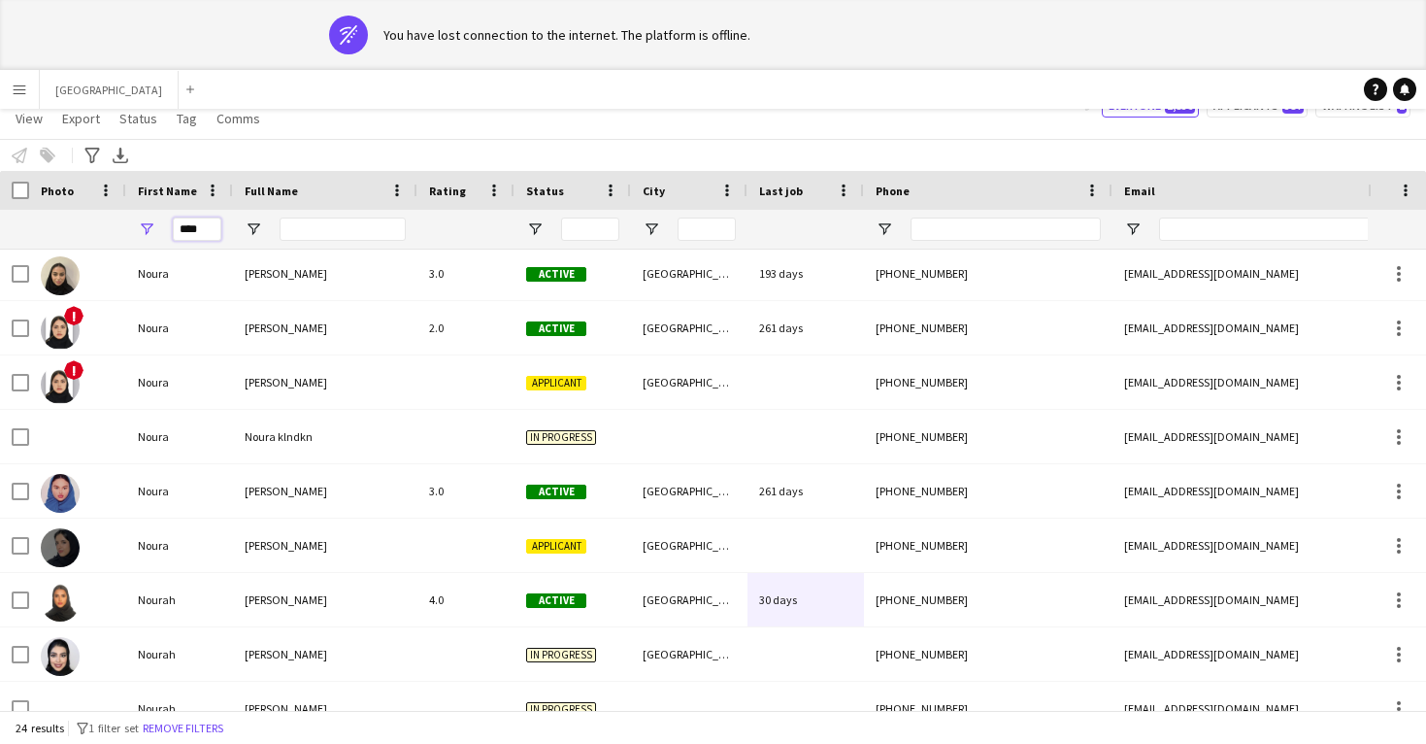
click at [211, 221] on input "****" at bounding box center [197, 228] width 49 height 23
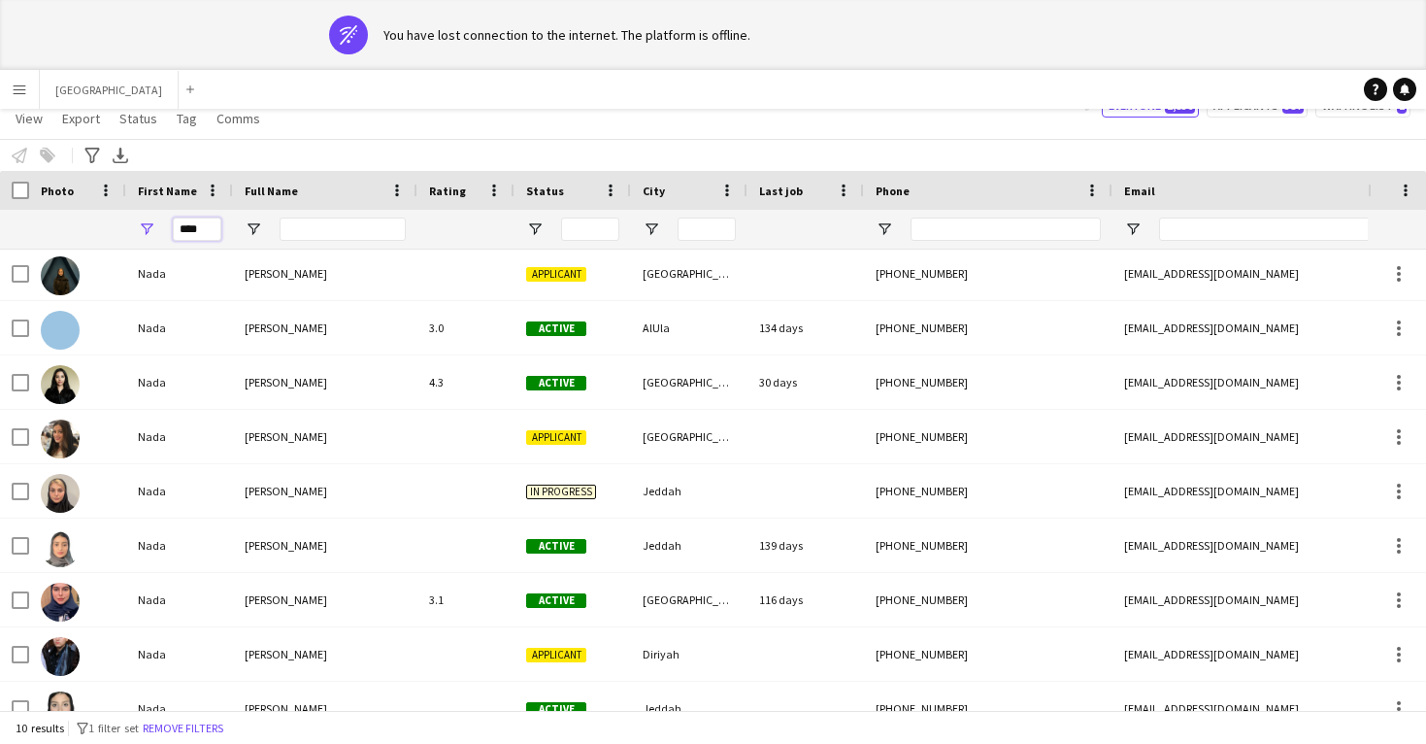
click at [202, 237] on input "****" at bounding box center [197, 228] width 49 height 23
type input "****"
click at [329, 229] on input "Full Name Filter Input" at bounding box center [343, 228] width 126 height 23
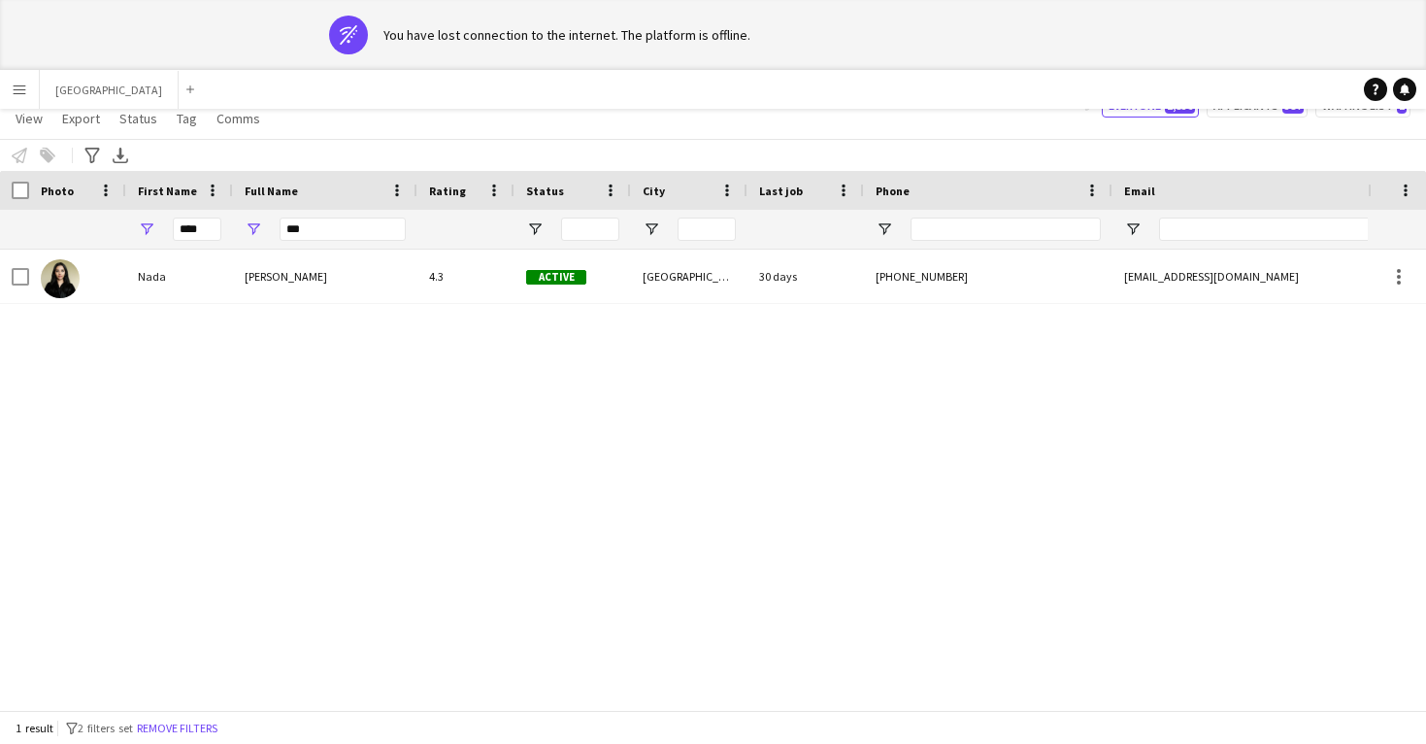
drag, startPoint x: 328, startPoint y: 229, endPoint x: 337, endPoint y: 297, distance: 68.5
click at [337, 297] on div "[PERSON_NAME]" at bounding box center [325, 275] width 184 height 53
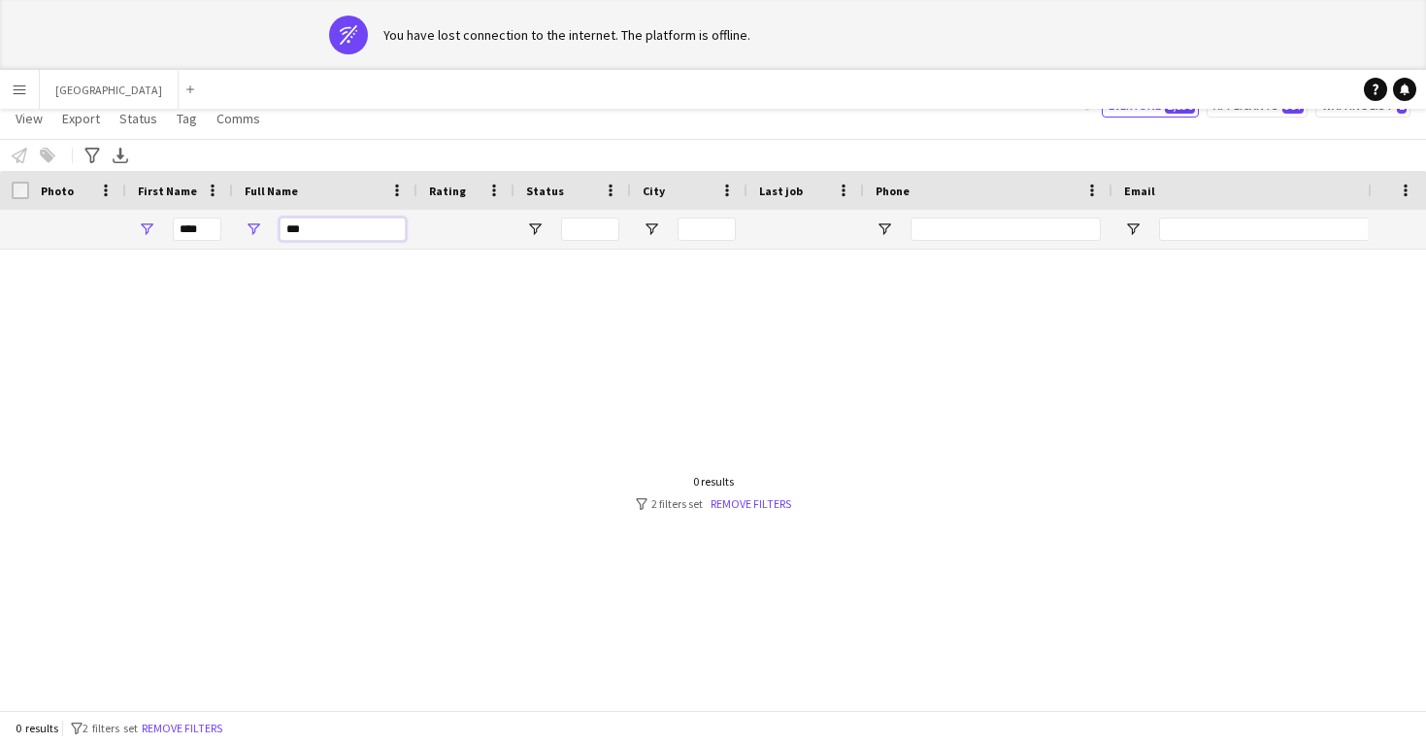
click at [338, 220] on input "***" at bounding box center [343, 228] width 126 height 23
click at [343, 222] on input "***" at bounding box center [343, 228] width 126 height 23
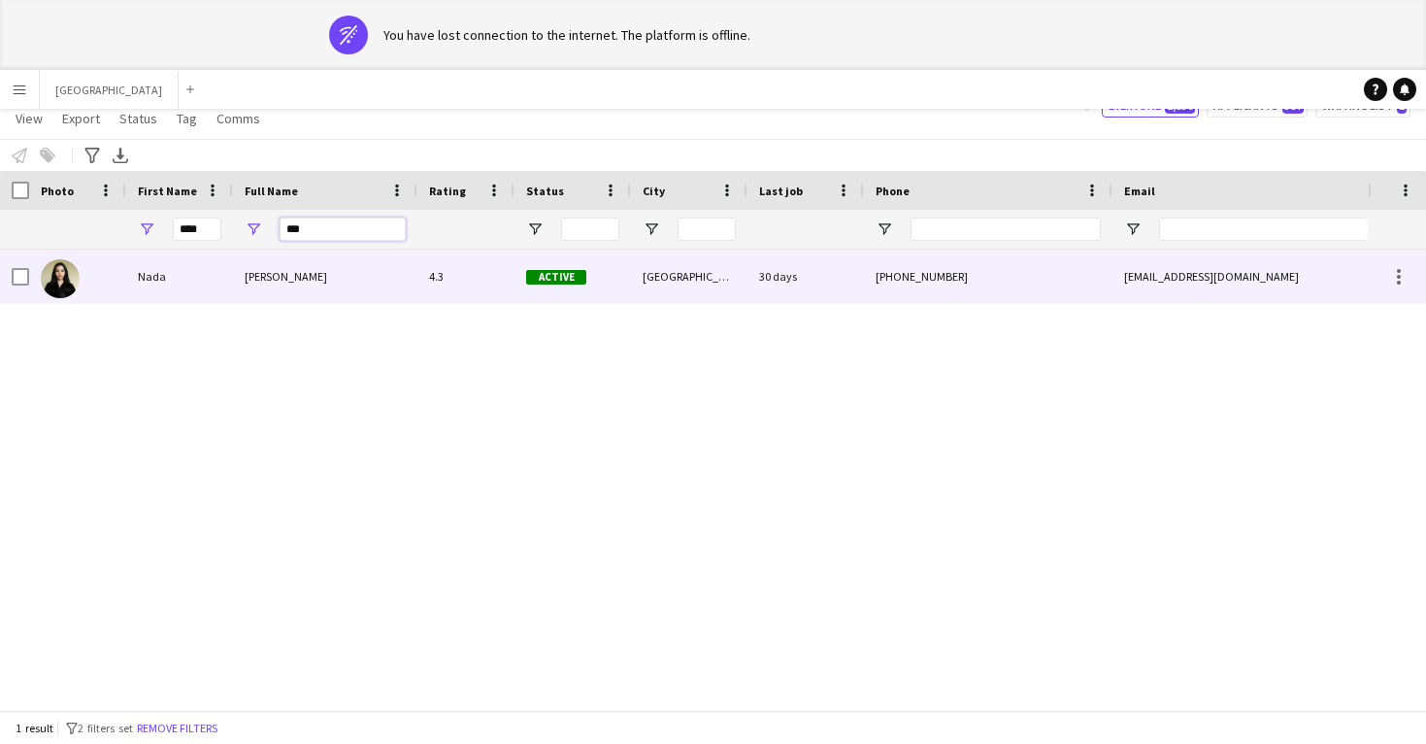
type input "***"
click at [371, 268] on div "[PERSON_NAME]" at bounding box center [325, 275] width 184 height 53
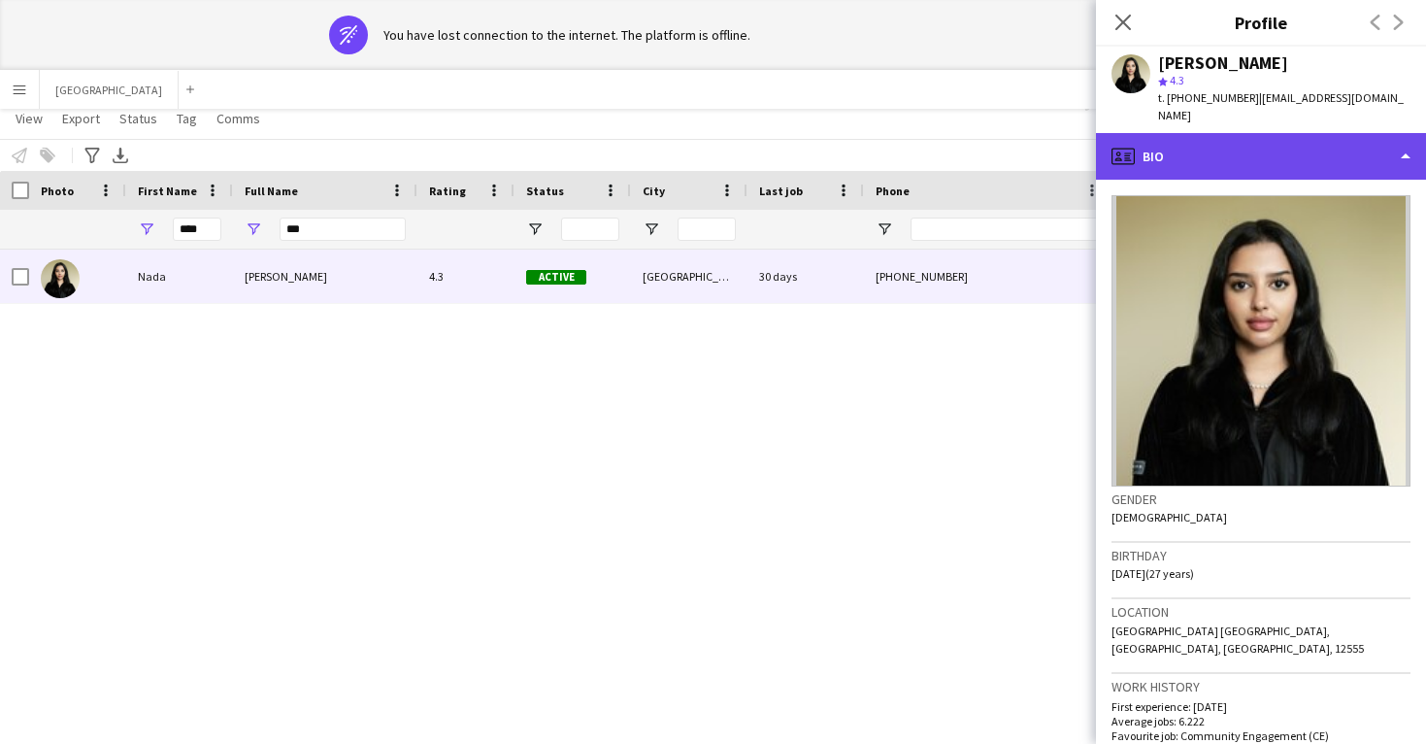
click at [1207, 137] on div "profile Bio" at bounding box center [1261, 156] width 330 height 47
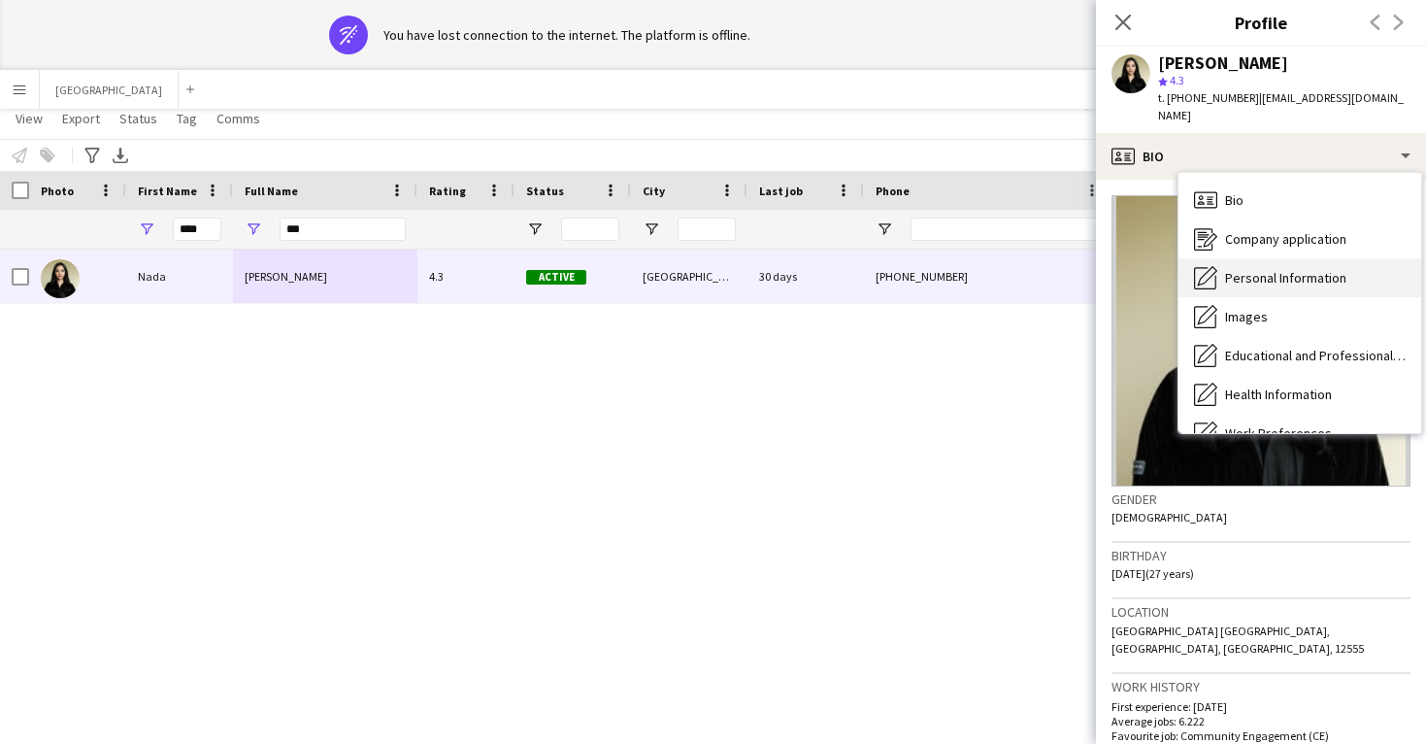
click at [1285, 269] on div "Personal Information Personal Information" at bounding box center [1299, 277] width 243 height 39
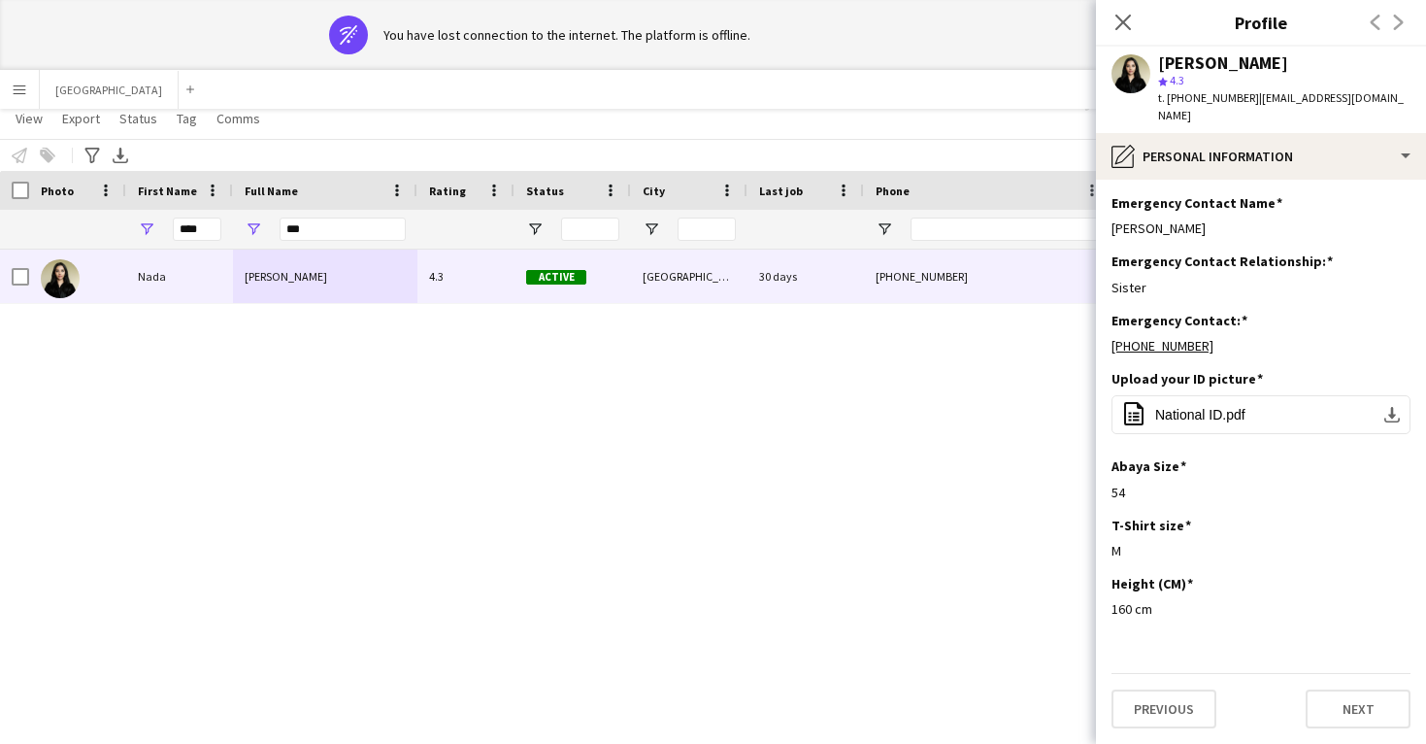
scroll to position [807, 0]
click at [1129, 16] on icon at bounding box center [1122, 22] width 18 height 18
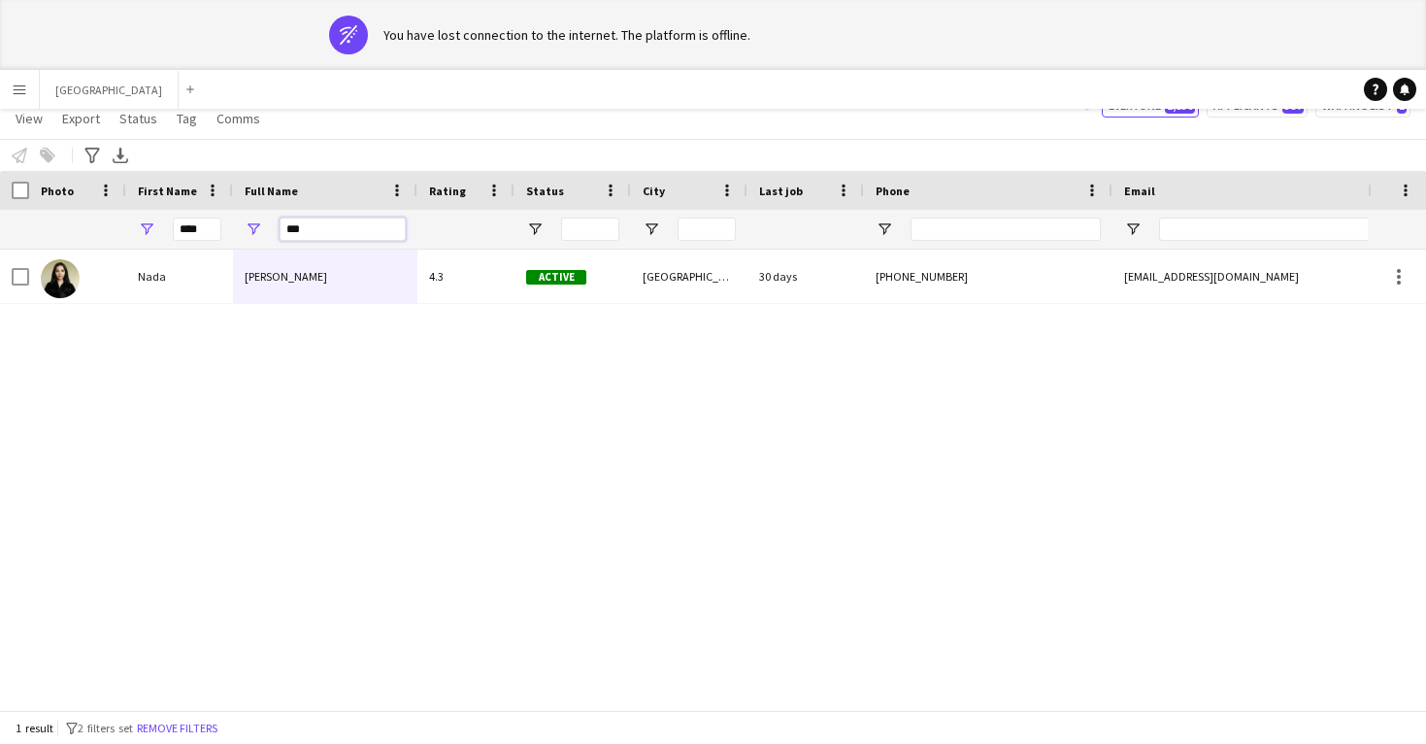
click at [292, 232] on input "***" at bounding box center [343, 228] width 126 height 23
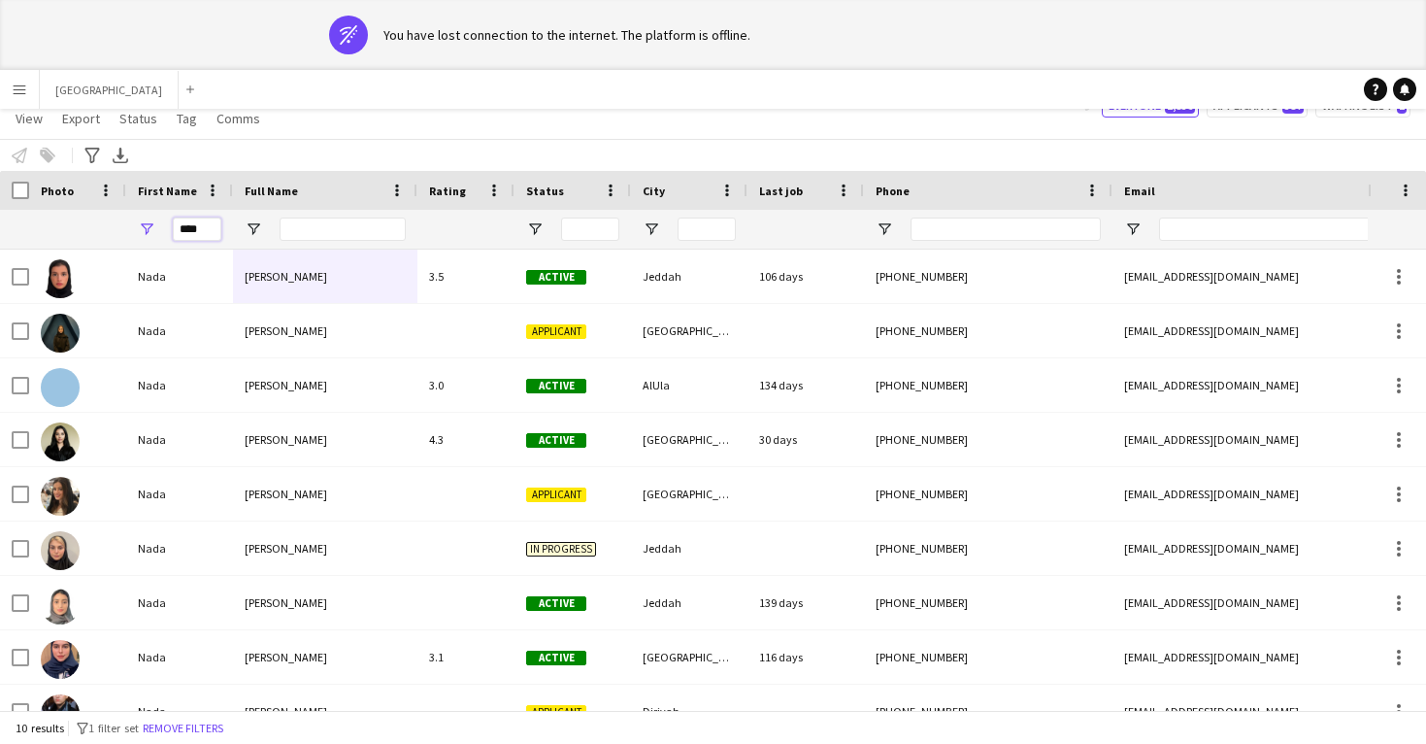
click at [192, 233] on input "****" at bounding box center [197, 228] width 49 height 23
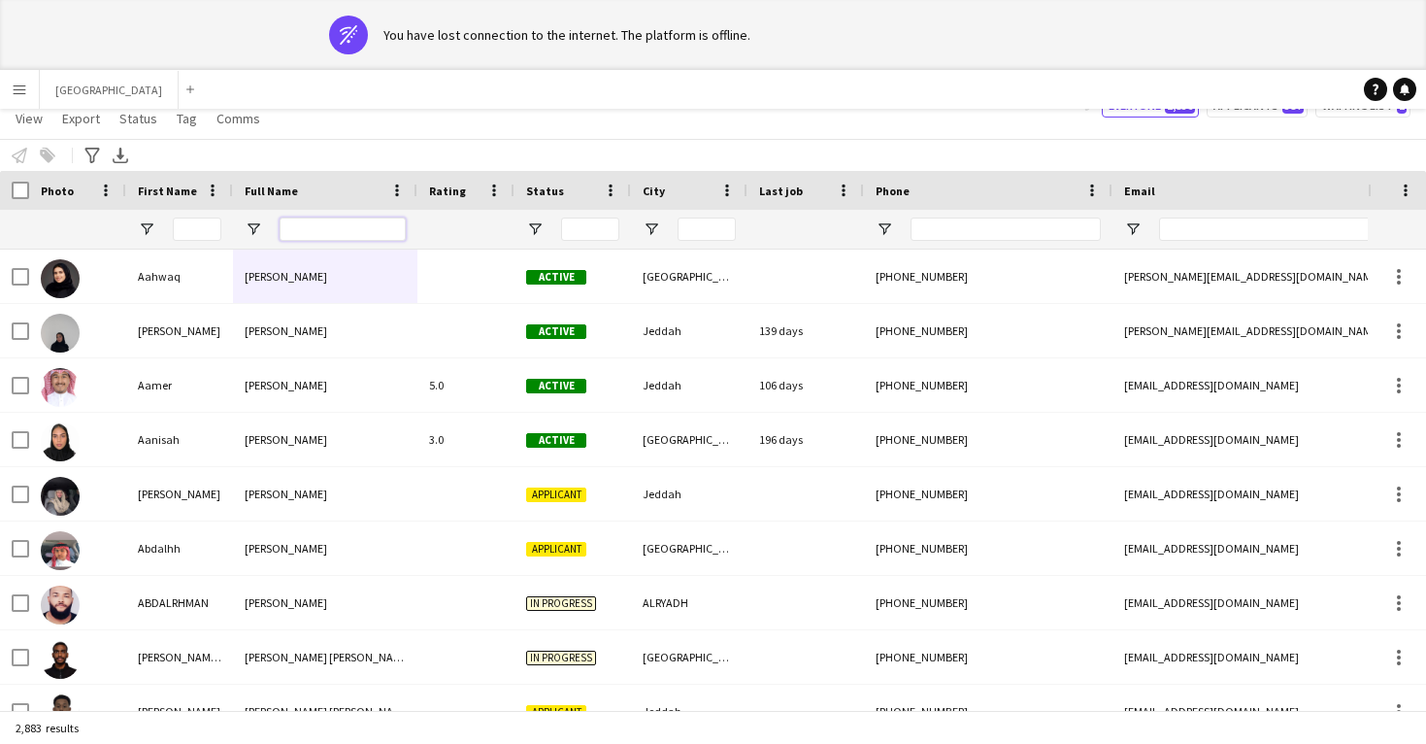
click at [314, 226] on input "Full Name Filter Input" at bounding box center [343, 228] width 126 height 23
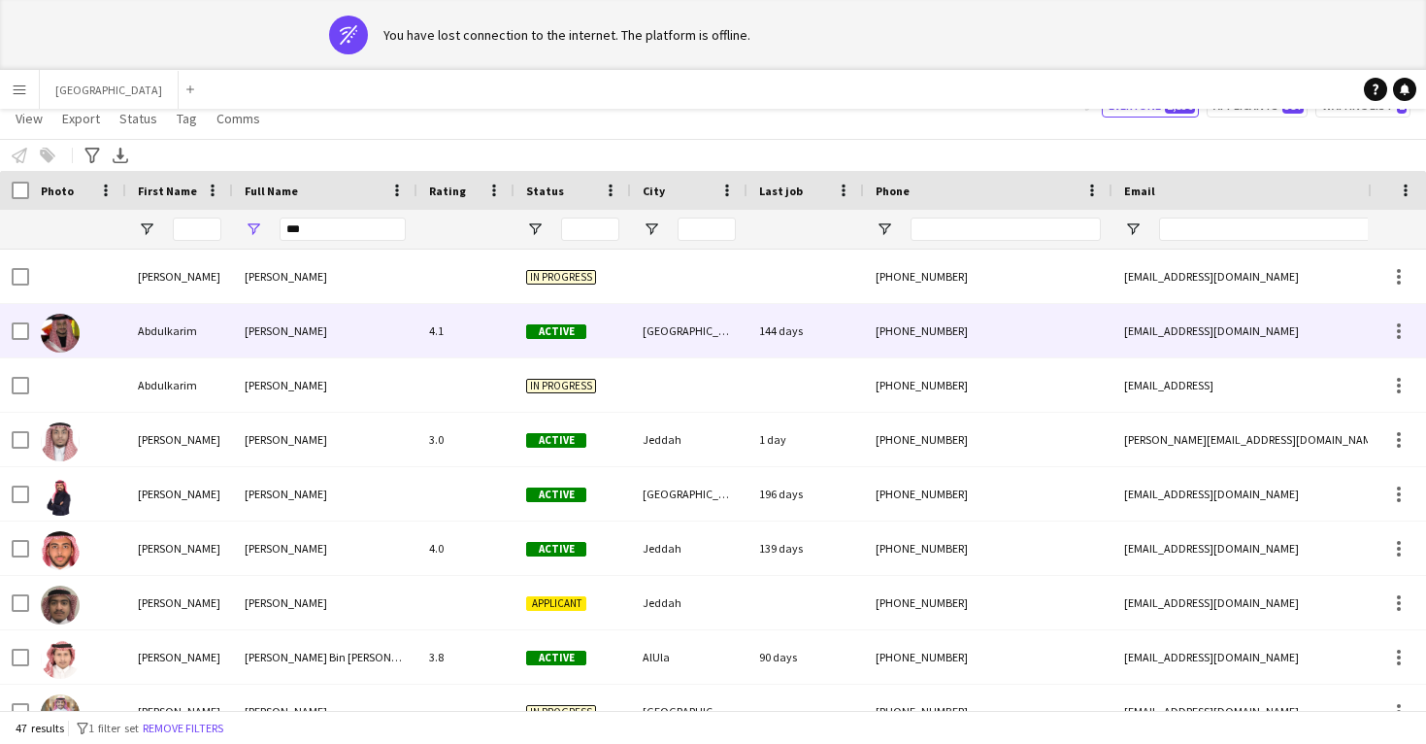
click at [327, 335] on span "[PERSON_NAME]" at bounding box center [286, 330] width 83 height 15
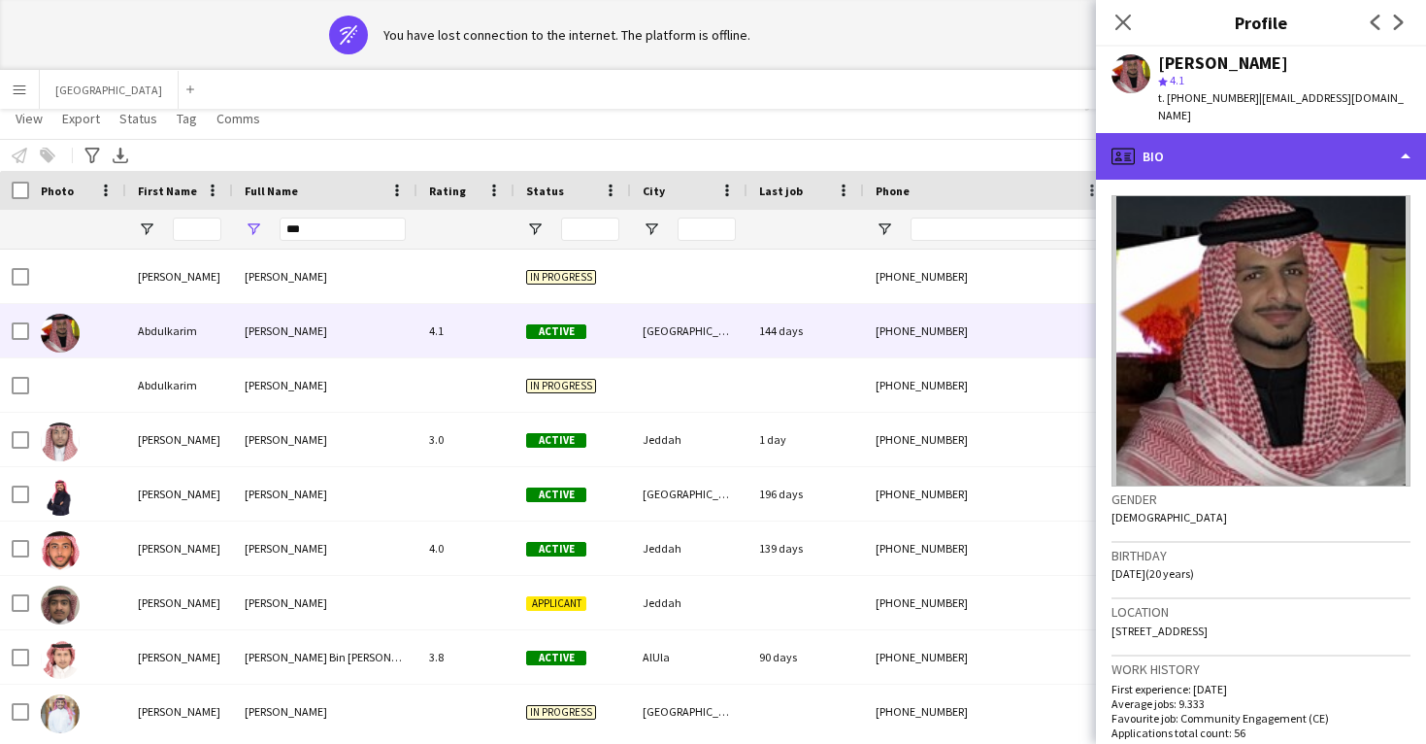
click at [1200, 134] on div "profile Bio" at bounding box center [1261, 156] width 330 height 47
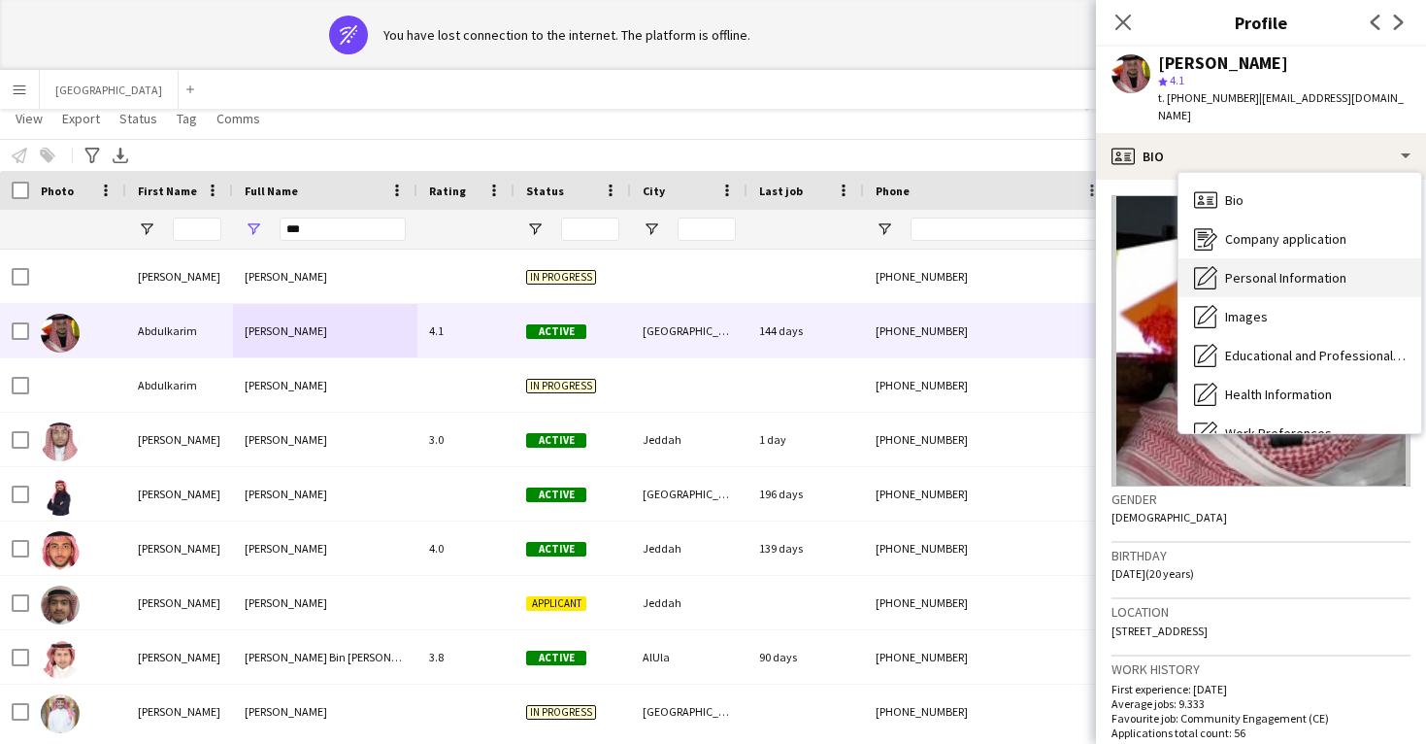
click at [1257, 268] on div "Personal Information Personal Information" at bounding box center [1299, 277] width 243 height 39
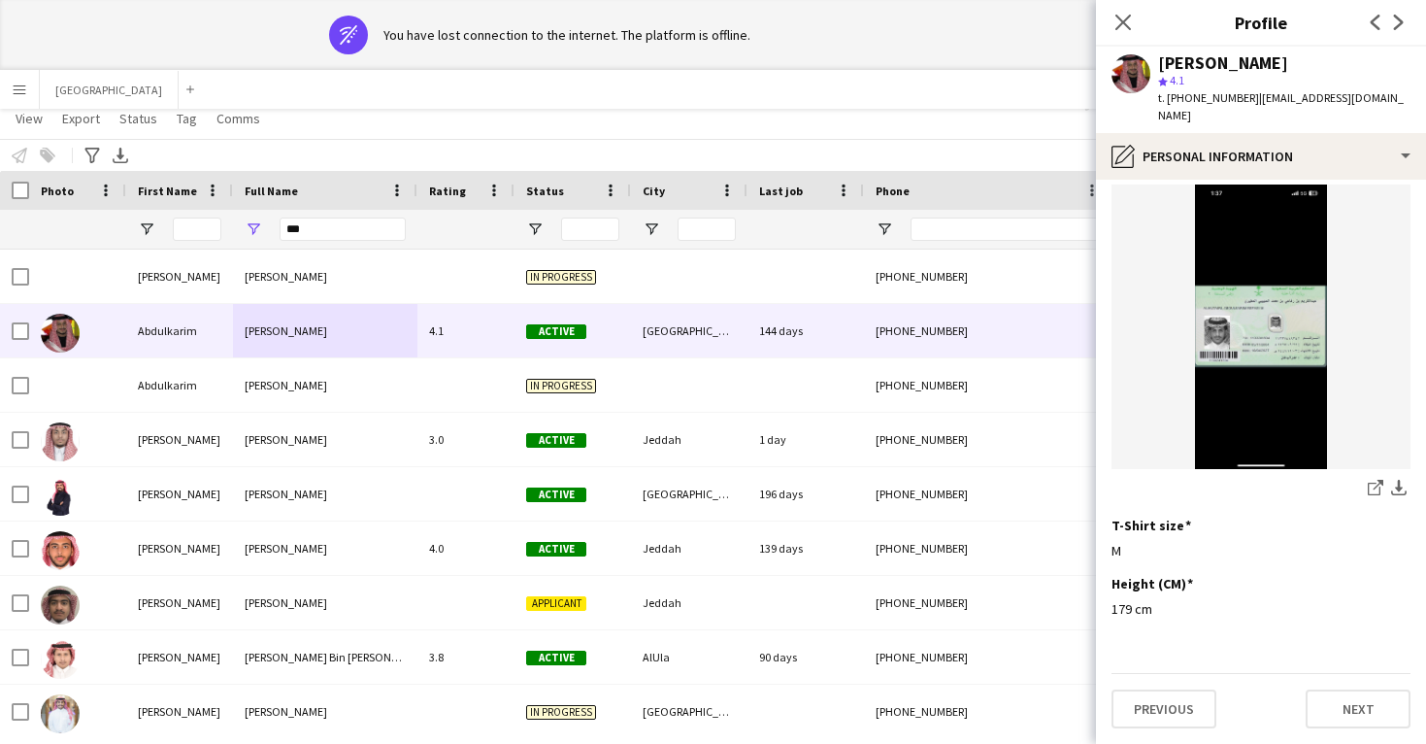
scroll to position [1017, 0]
click at [1118, 23] on icon "Close pop-in" at bounding box center [1122, 22] width 18 height 18
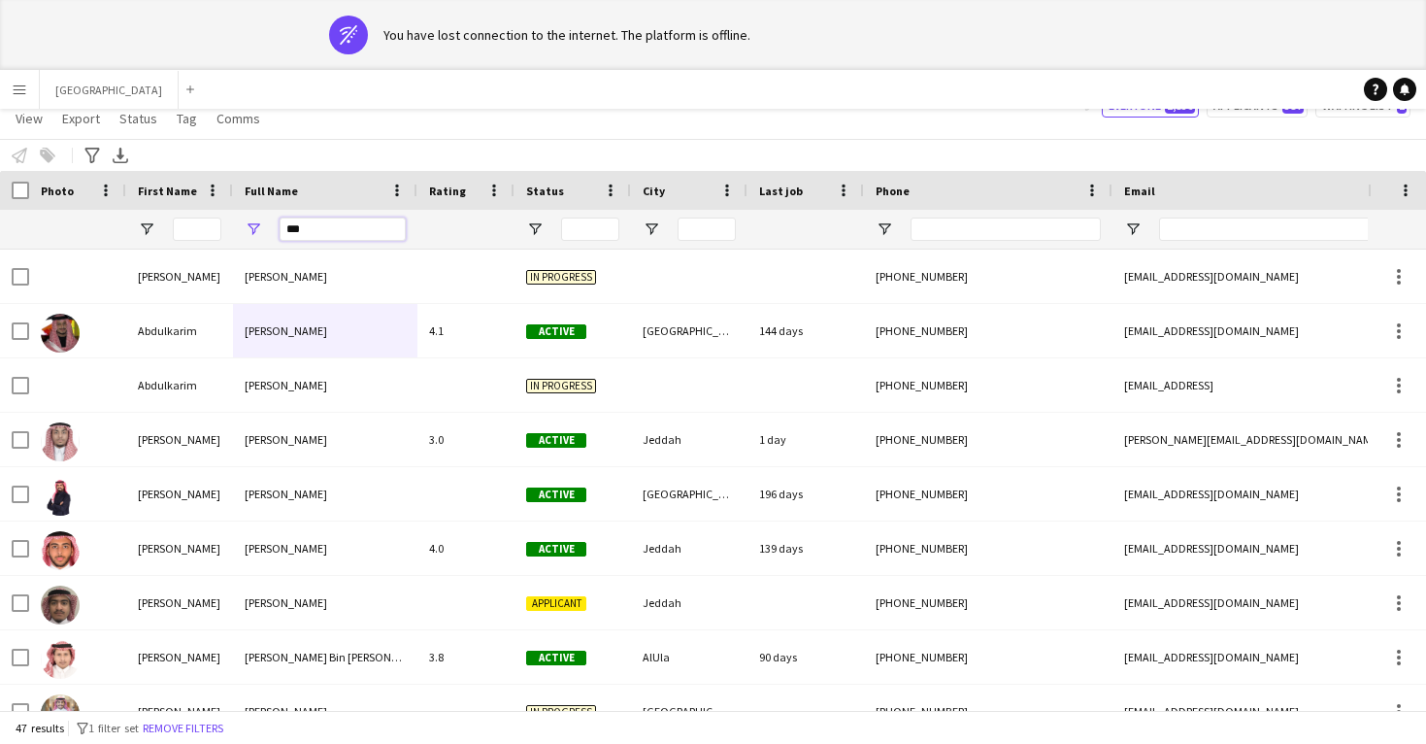
click at [328, 226] on input "***" at bounding box center [343, 228] width 126 height 23
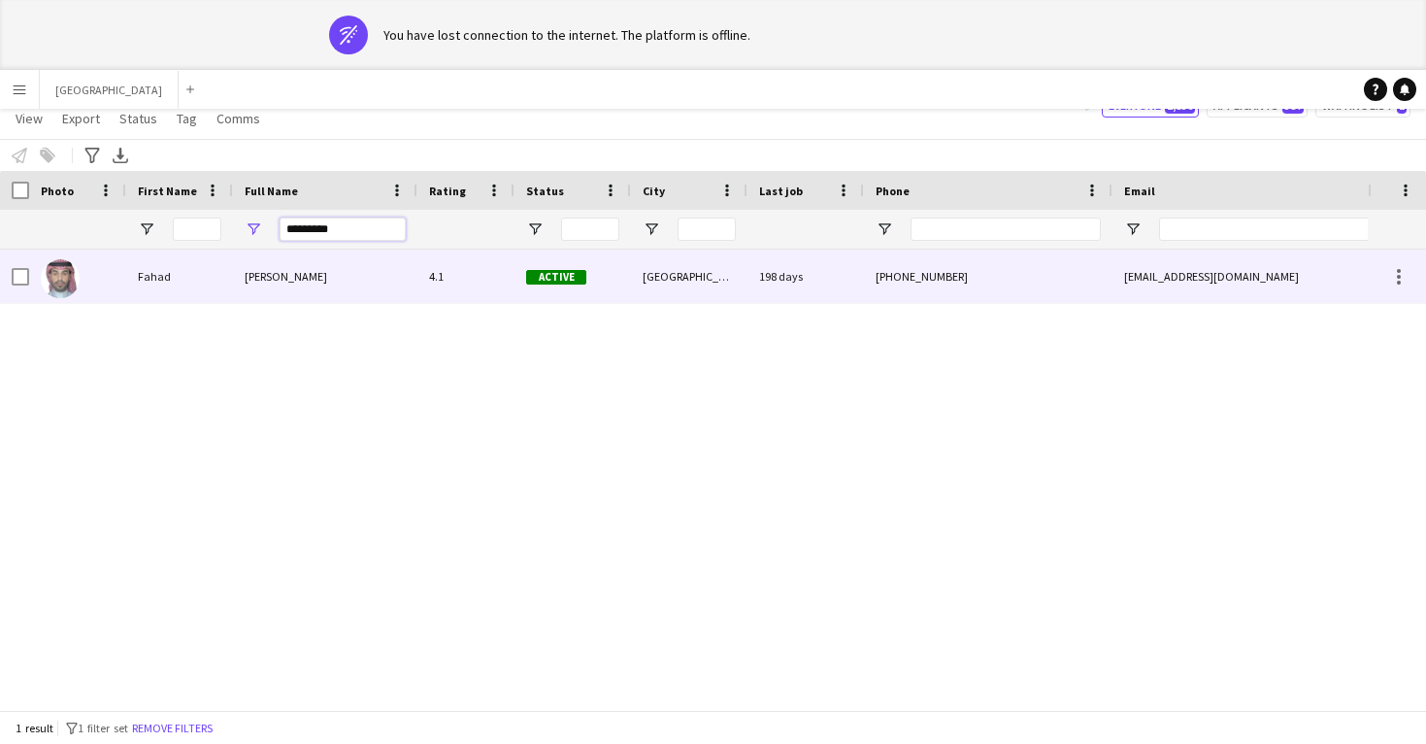
type input "*********"
click at [334, 294] on div "[PERSON_NAME]" at bounding box center [325, 275] width 184 height 53
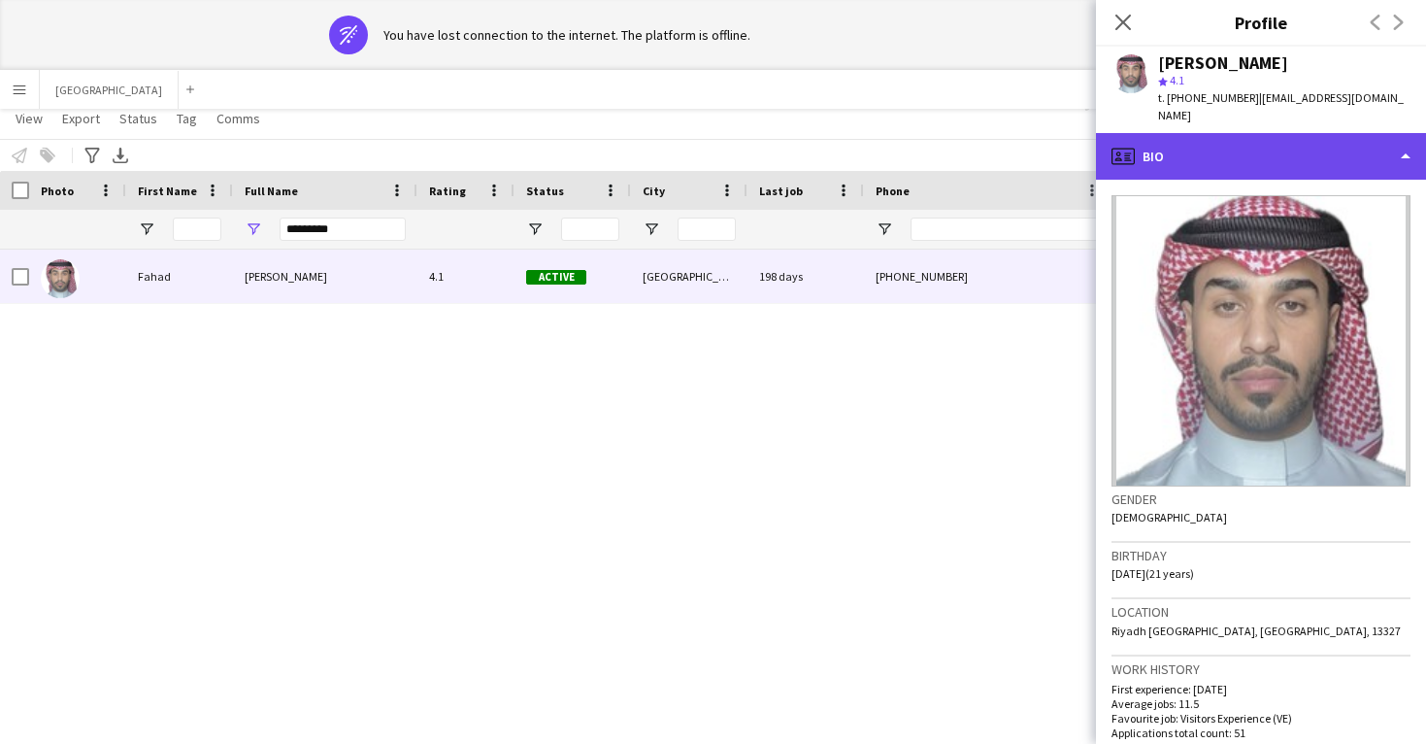
click at [1173, 134] on div "profile Bio" at bounding box center [1261, 156] width 330 height 47
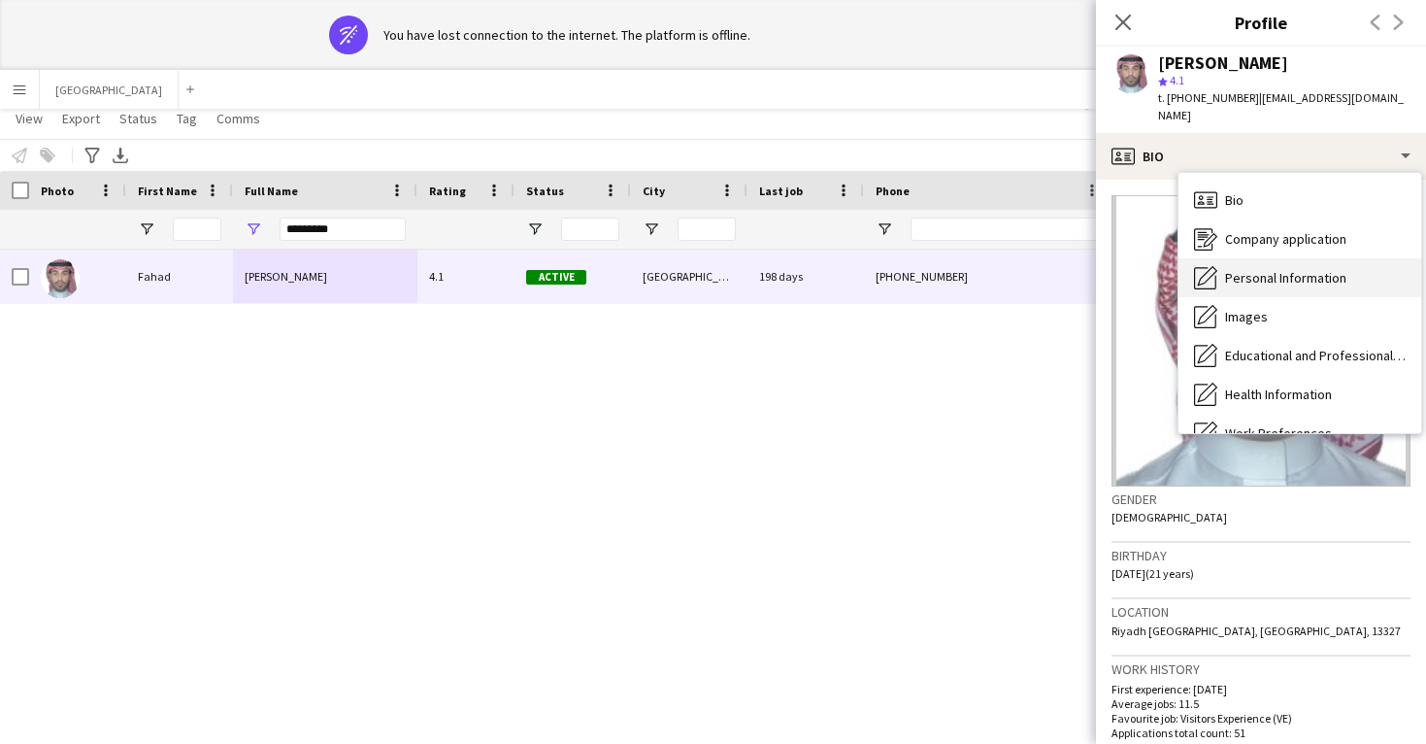
click at [1245, 269] on span "Personal Information" at bounding box center [1285, 277] width 121 height 17
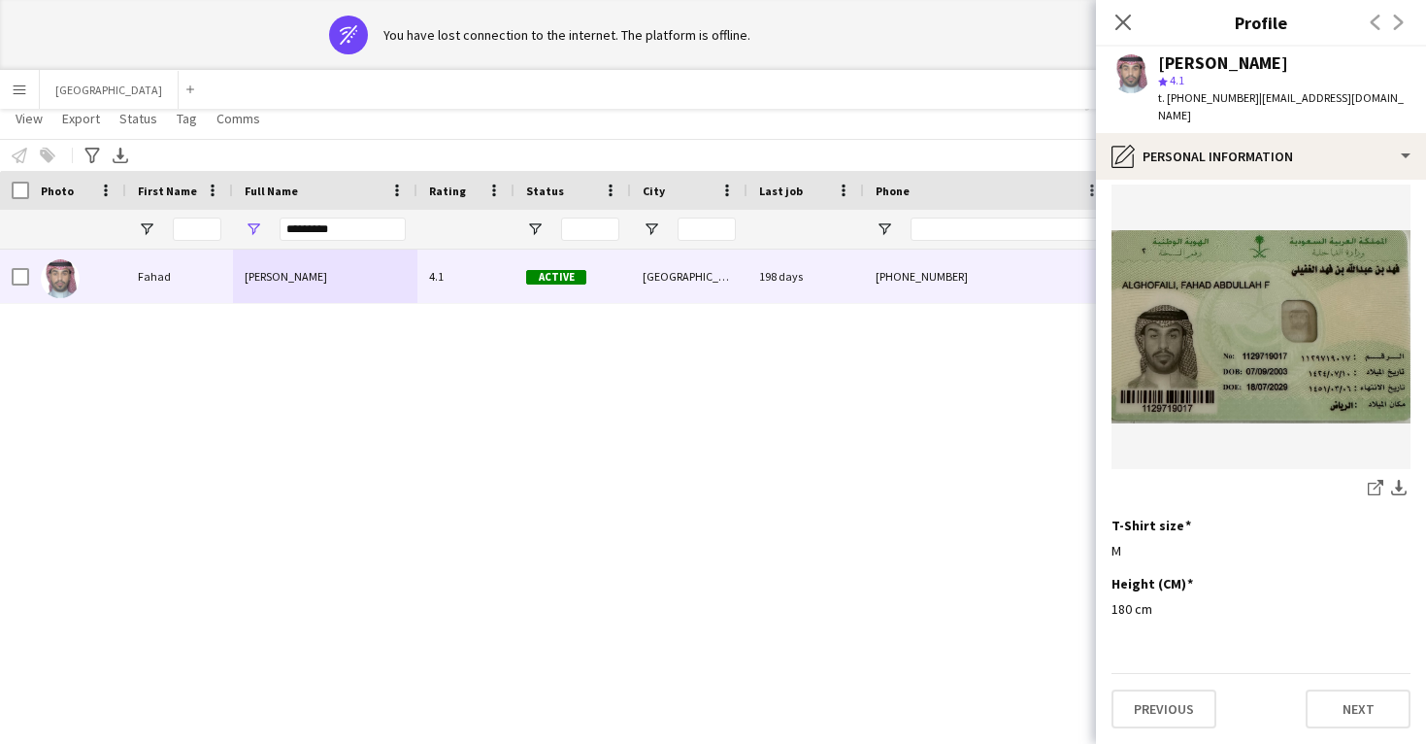
scroll to position [1000, 0]
click at [1117, 33] on app-icon "Close pop-in" at bounding box center [1124, 23] width 28 height 28
